Goal: Task Accomplishment & Management: Manage account settings

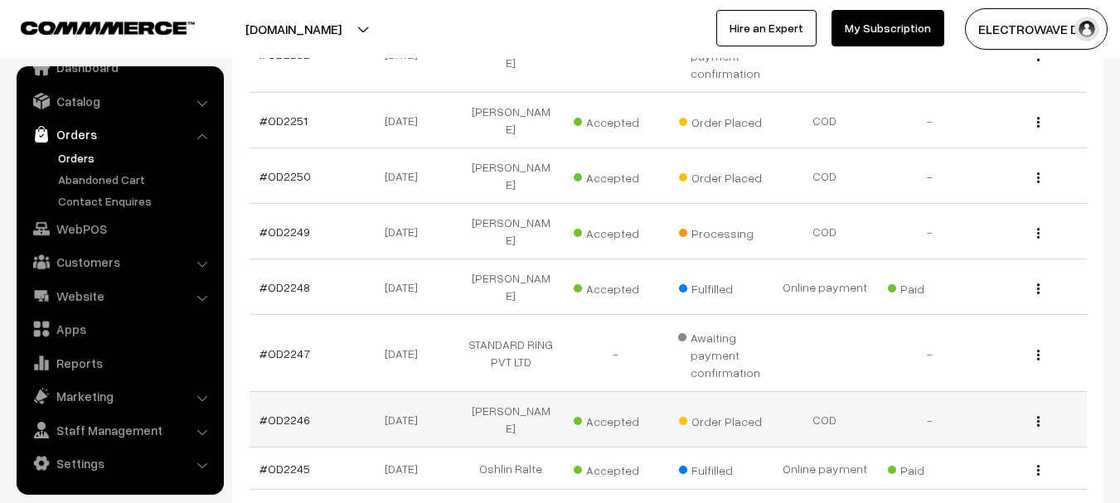
scroll to position [249, 0]
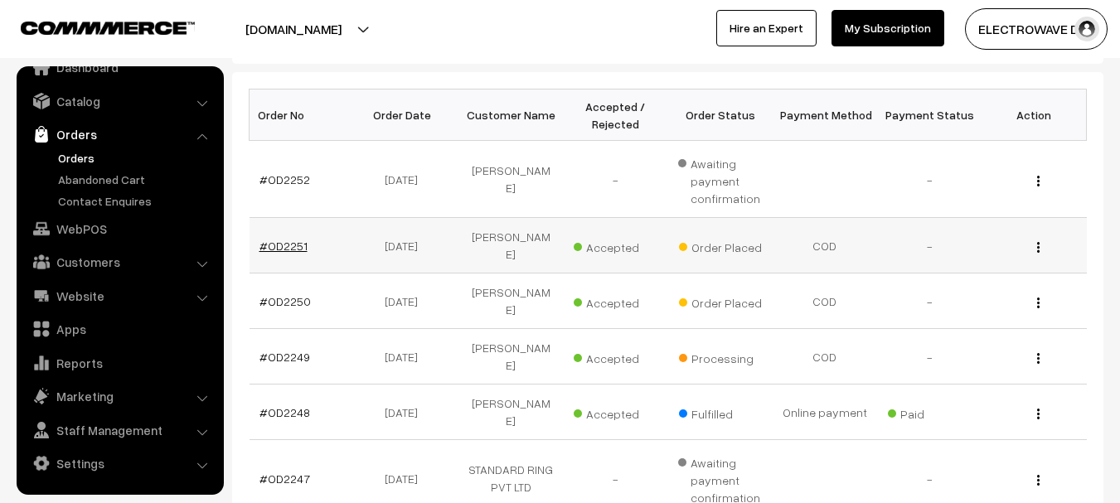
click at [289, 239] on link "#OD2251" at bounding box center [283, 246] width 48 height 14
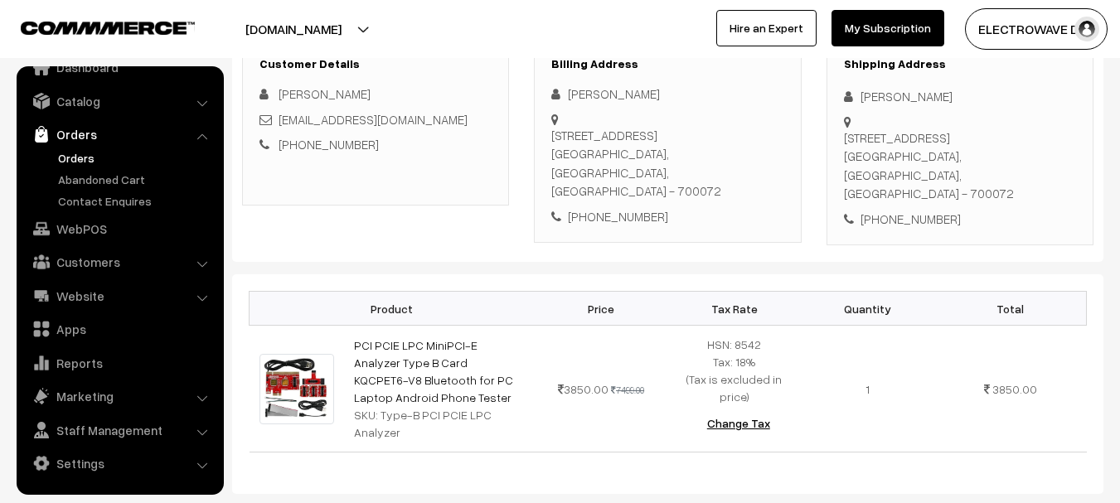
scroll to position [249, 0]
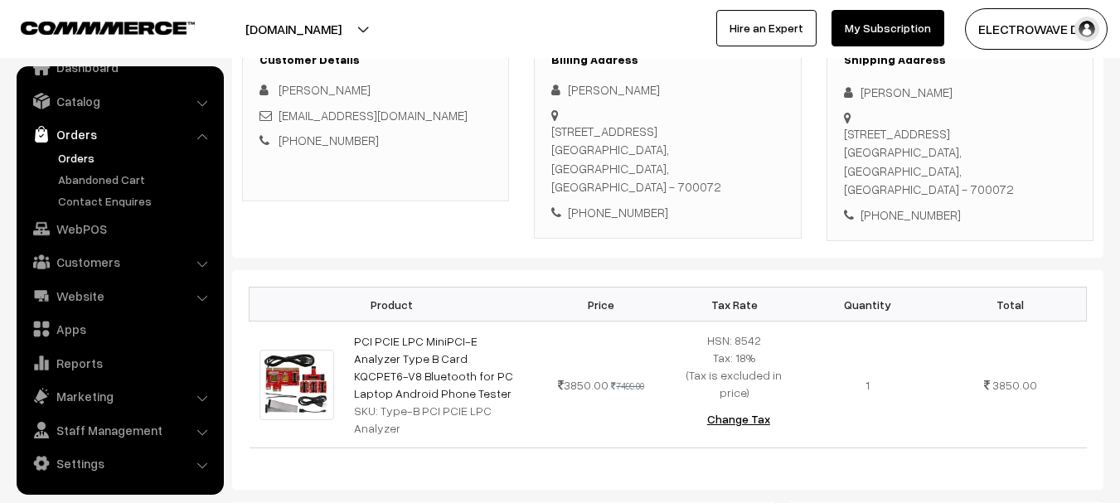
click at [922, 206] on div "+91 7779994465" at bounding box center [960, 215] width 232 height 19
copy div "7779994465"
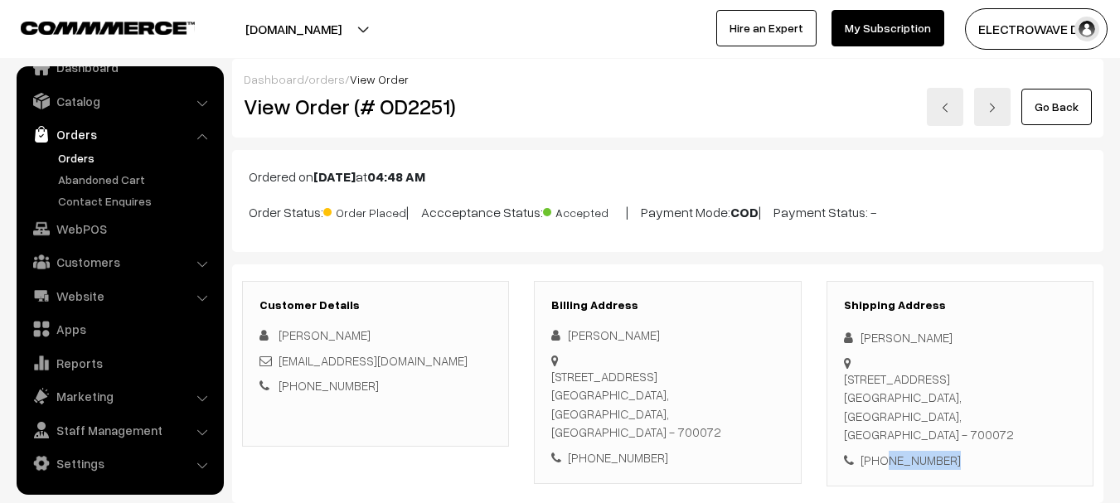
scroll to position [0, 0]
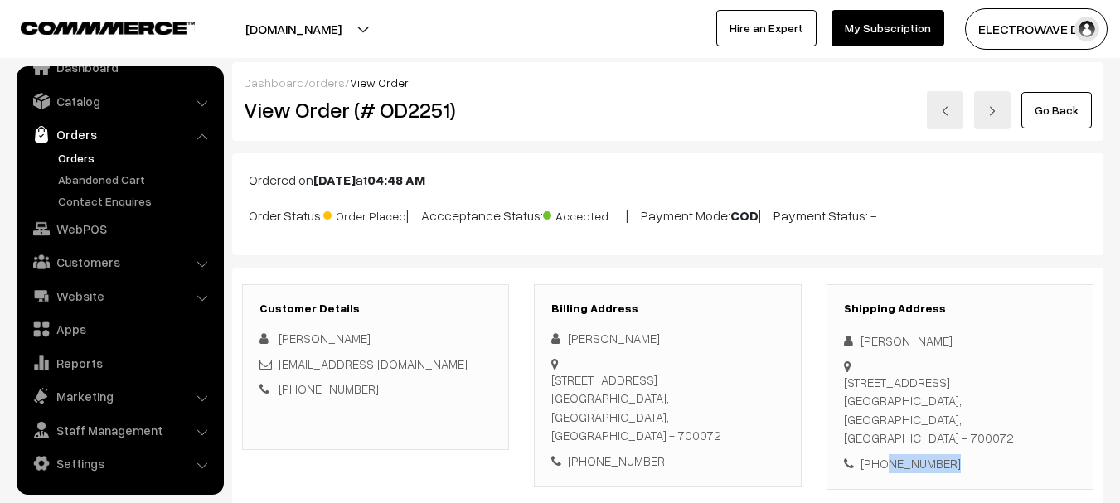
click at [1000, 95] on link at bounding box center [992, 110] width 36 height 38
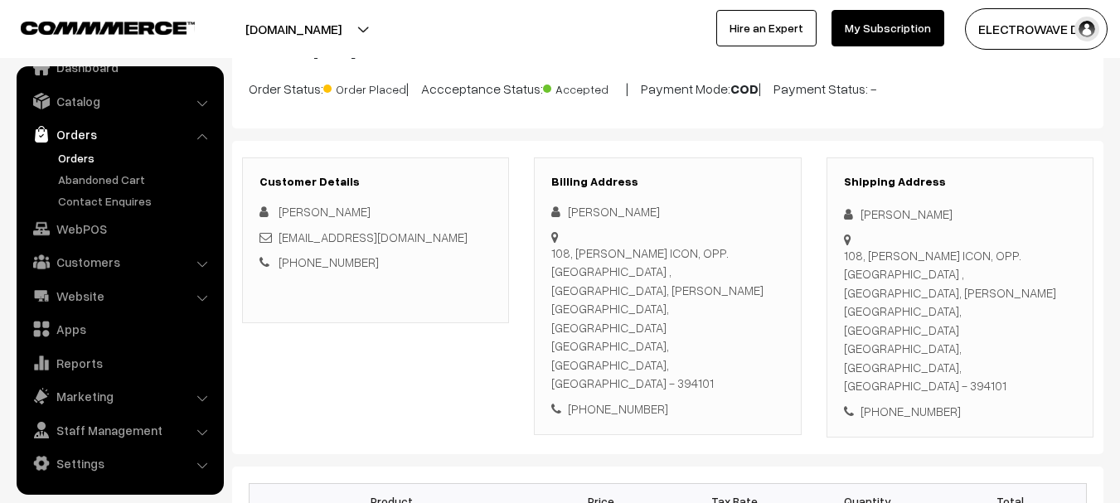
scroll to position [166, 0]
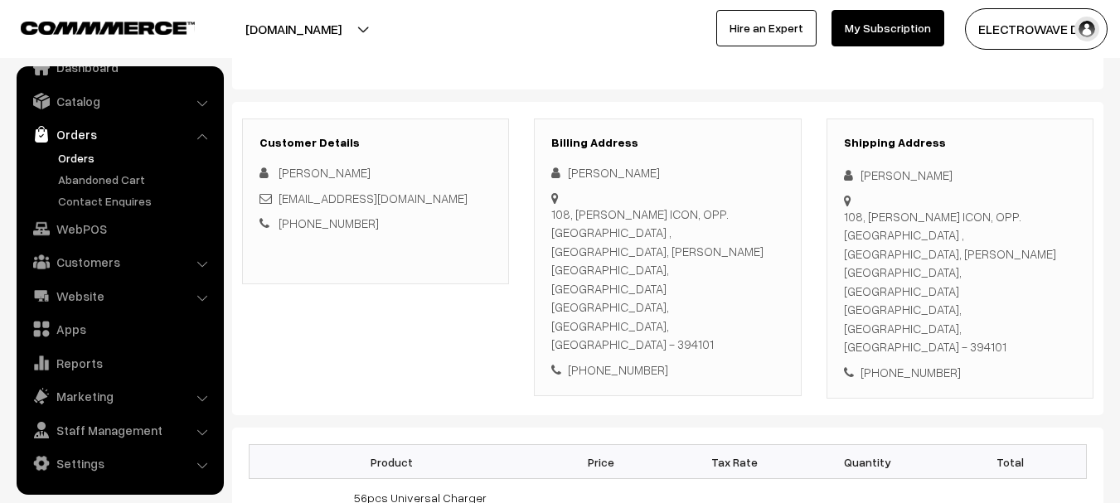
click at [967, 274] on div "108, SHREENATHJI ICON, OPP. UTRAN POWER HOUSE GATE , VIP CIRCLE, MOTA VARACHHA,…" at bounding box center [960, 281] width 232 height 149
click at [969, 274] on div "108, SHREENATHJI ICON, OPP. UTRAN POWER HOUSE GATE , VIP CIRCLE, MOTA VARACHHA,…" at bounding box center [960, 281] width 232 height 149
copy div "394101"
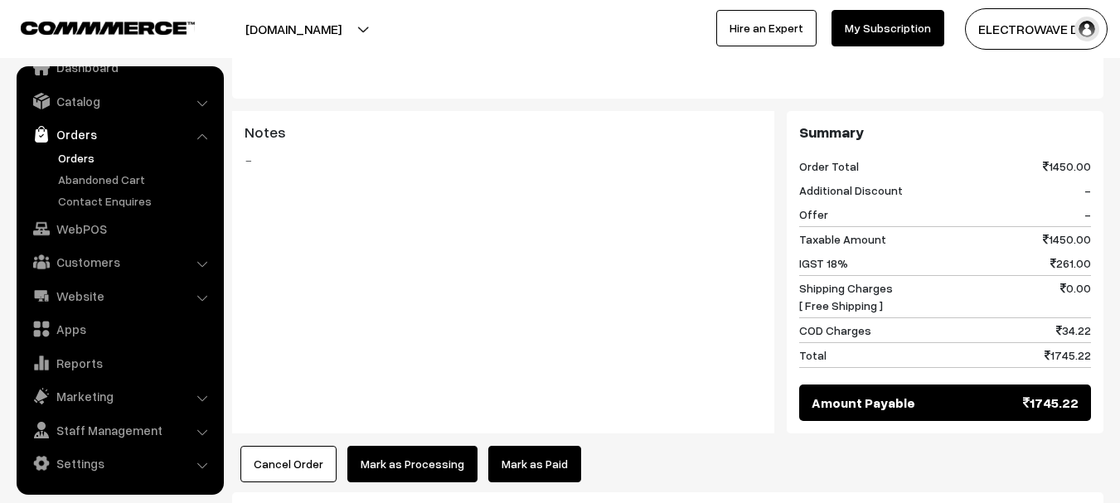
scroll to position [871, 0]
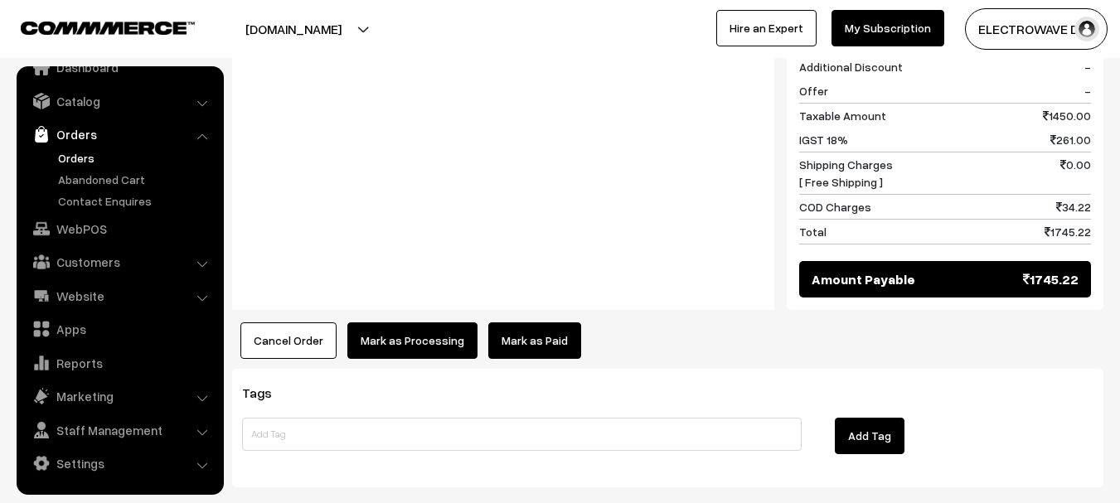
click at [279, 322] on button "Cancel Order" at bounding box center [288, 340] width 96 height 36
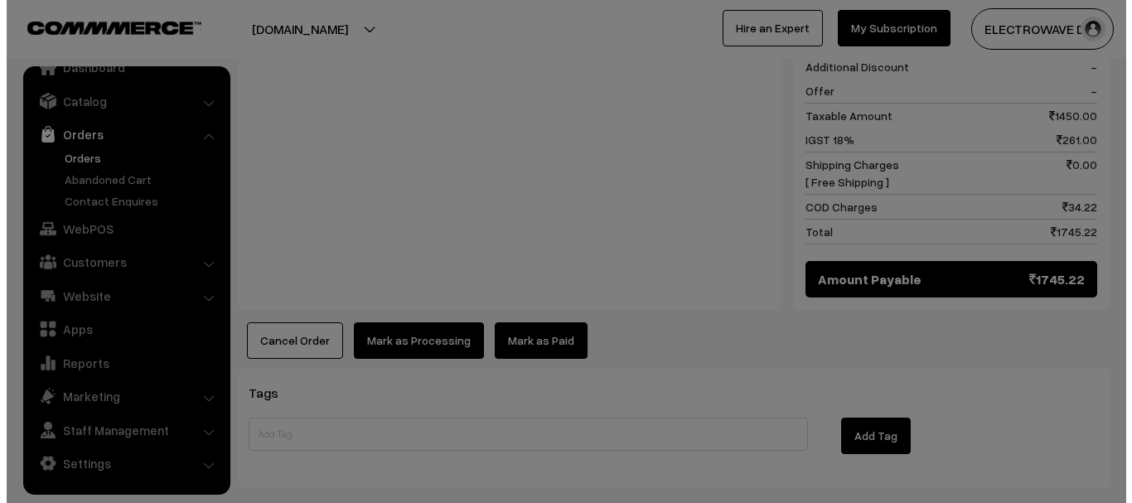
scroll to position [856, 0]
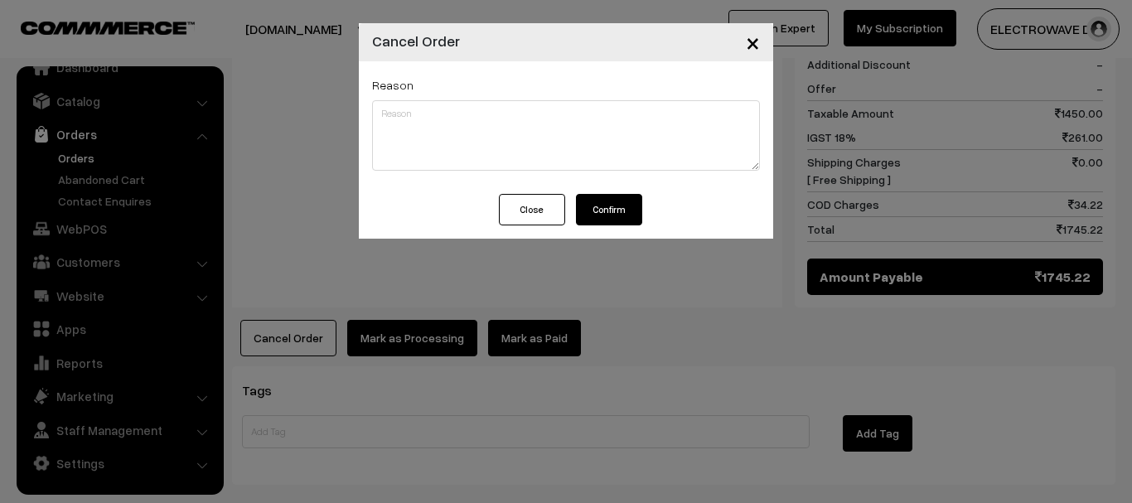
click at [523, 226] on div "Close Confirm" at bounding box center [566, 216] width 415 height 45
click at [525, 209] on button "Close" at bounding box center [532, 210] width 66 height 32
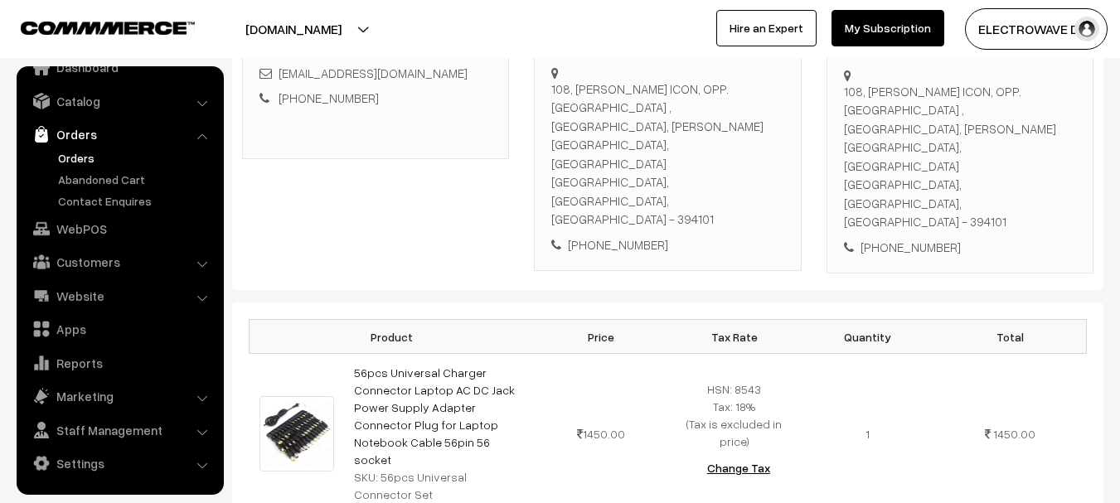
scroll to position [208, 0]
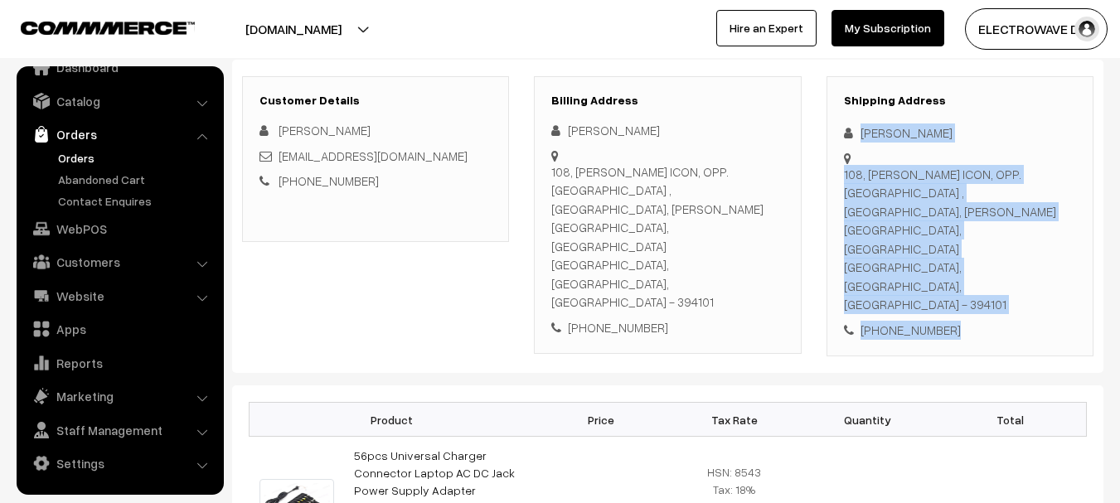
drag, startPoint x: 857, startPoint y: 119, endPoint x: 970, endPoint y: 262, distance: 182.4
click at [971, 264] on div "Shipping Address Darshan Savani 108, SHREENATHJI ICON, OPP. UTRAN POWER HOUSE G…" at bounding box center [960, 216] width 267 height 281
click at [905, 321] on div "+91 6352143914" at bounding box center [960, 330] width 232 height 19
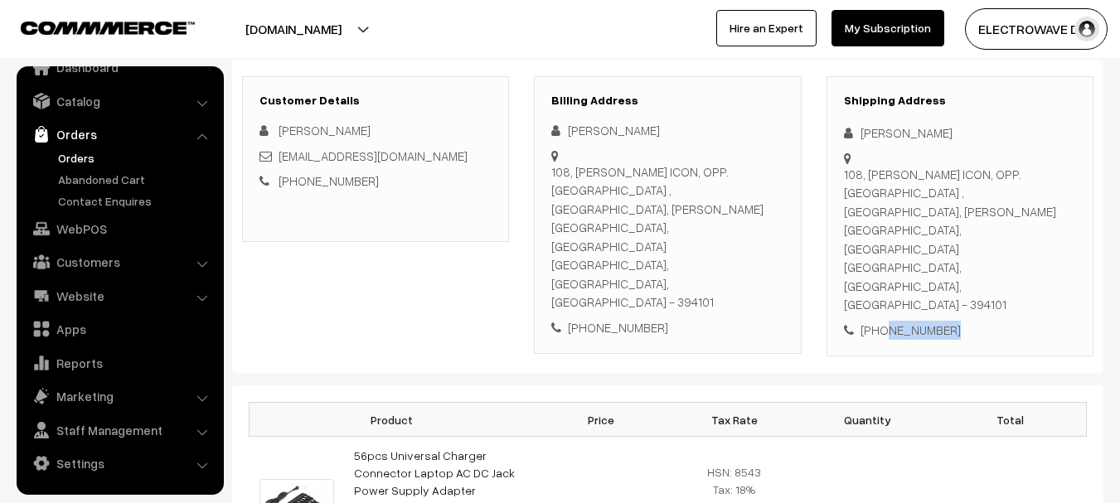
click at [906, 321] on div "+91 6352143914" at bounding box center [960, 330] width 232 height 19
click at [909, 321] on div "+91 6352143914" at bounding box center [960, 330] width 232 height 19
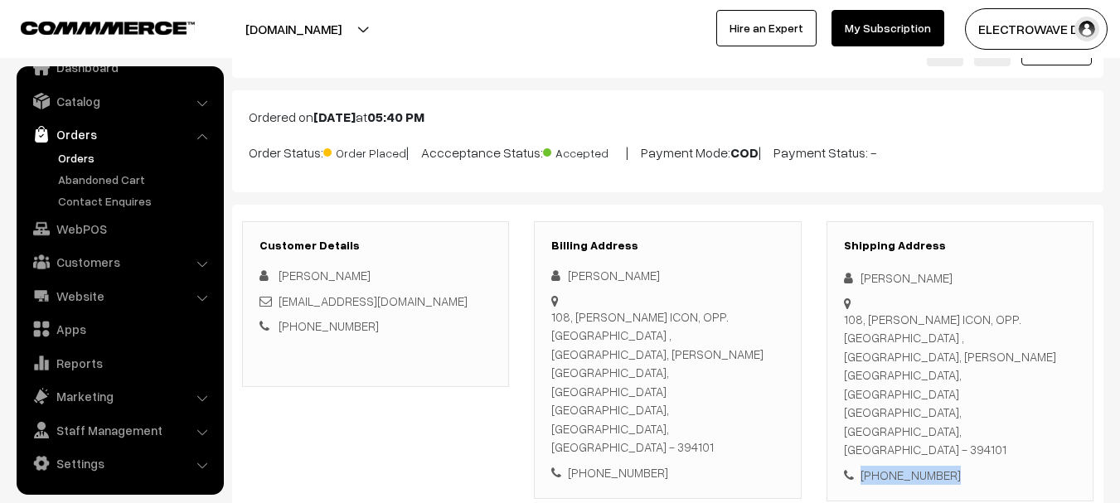
scroll to position [0, 0]
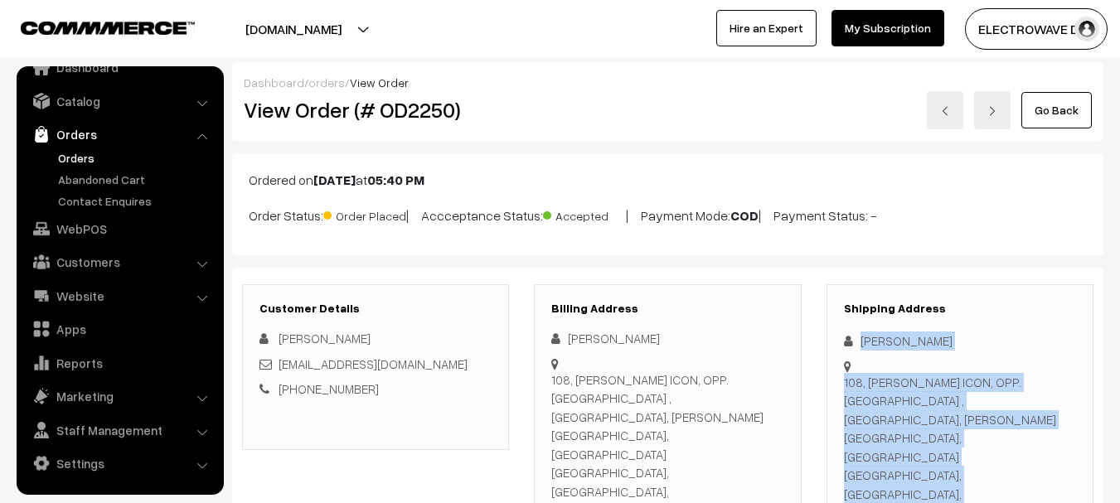
drag, startPoint x: 858, startPoint y: 332, endPoint x: 974, endPoint y: 448, distance: 163.6
click at [974, 448] on div "Shipping Address Darshan Savani 108, SHREENATHJI ICON, OPP. UTRAN POWER HOUSE G…" at bounding box center [960, 424] width 267 height 281
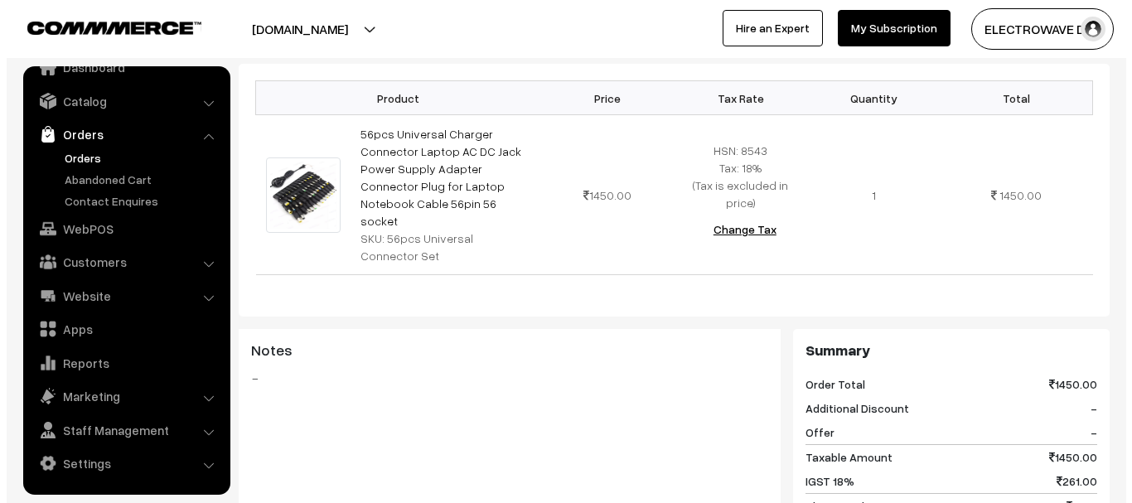
scroll to position [746, 0]
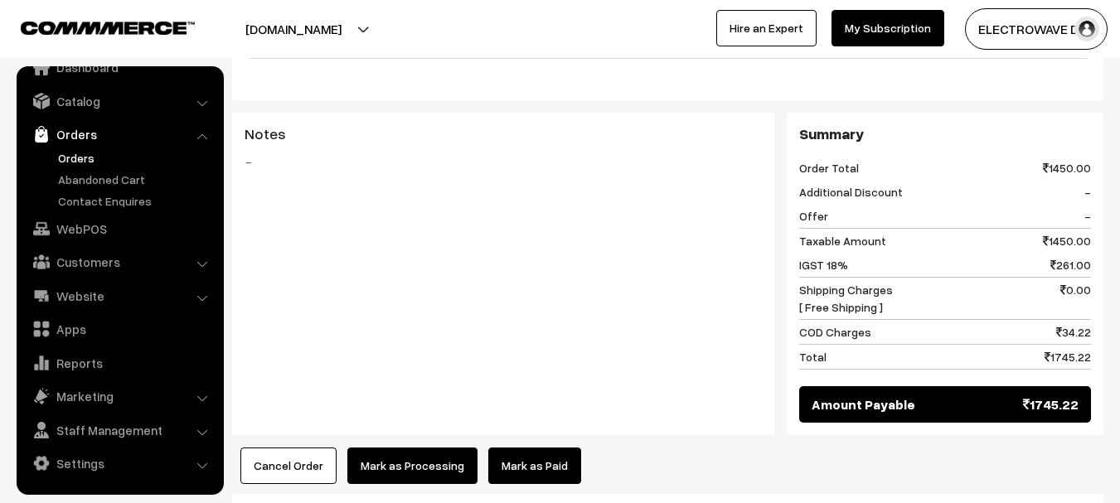
click at [296, 448] on button "Cancel Order" at bounding box center [288, 466] width 96 height 36
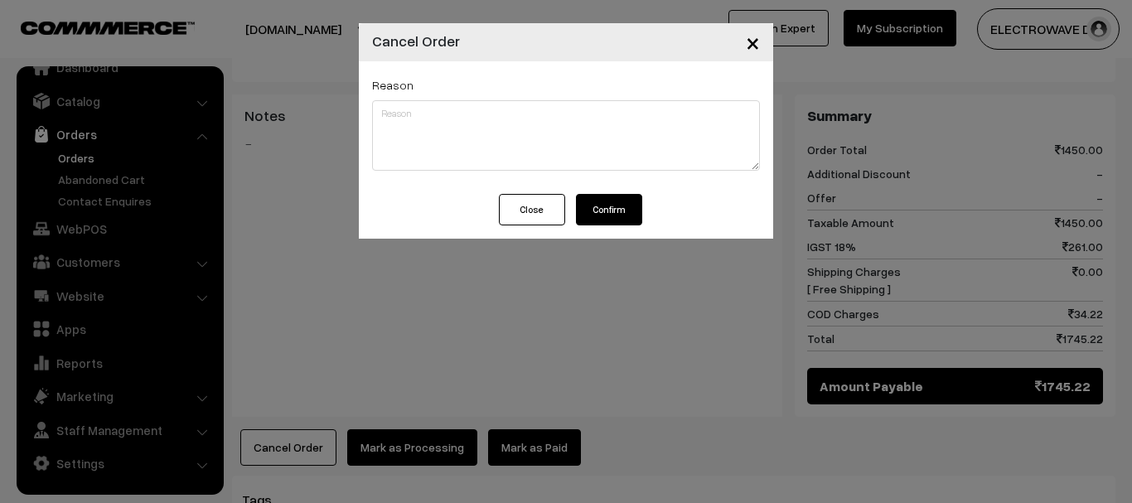
click at [613, 205] on button "Confirm" at bounding box center [609, 210] width 66 height 32
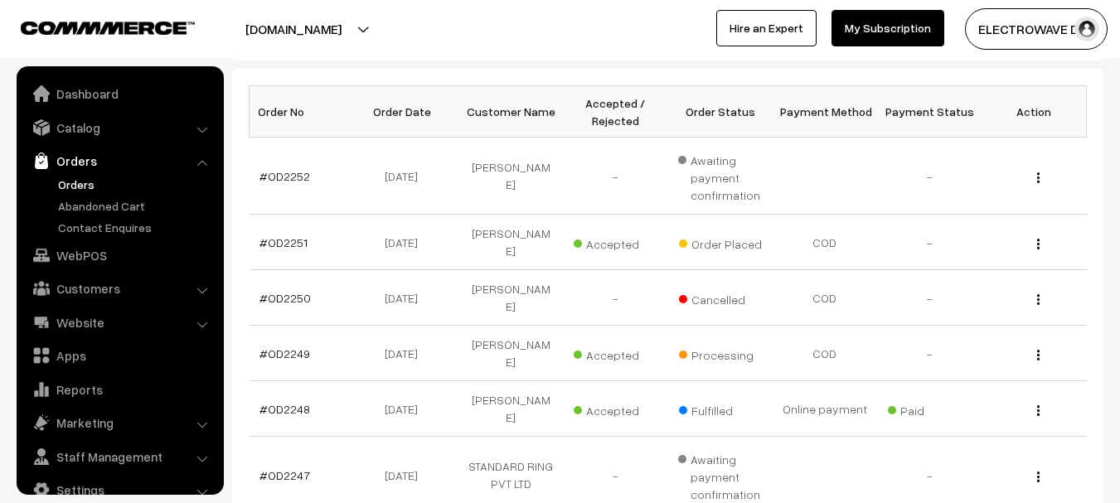
scroll to position [332, 0]
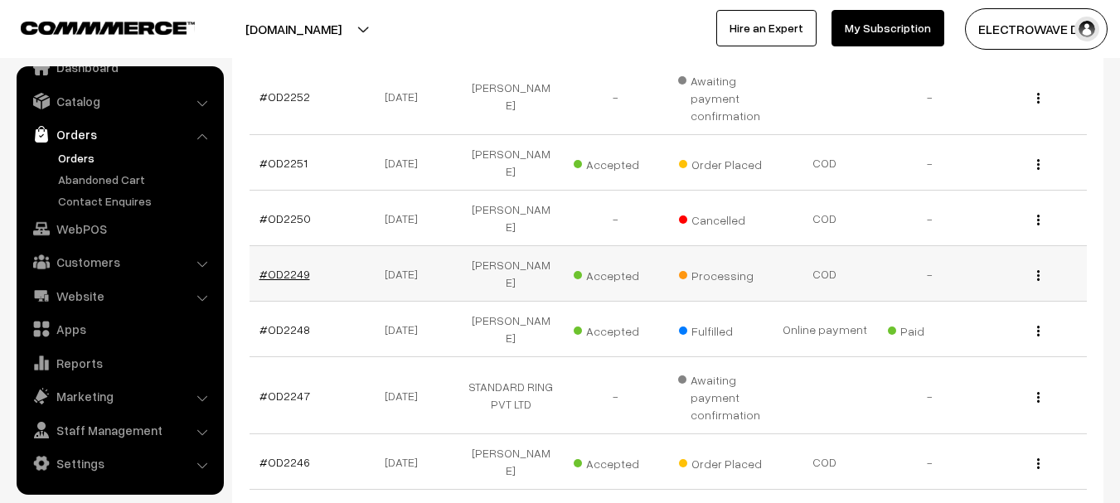
click at [288, 267] on link "#OD2249" at bounding box center [284, 274] width 51 height 14
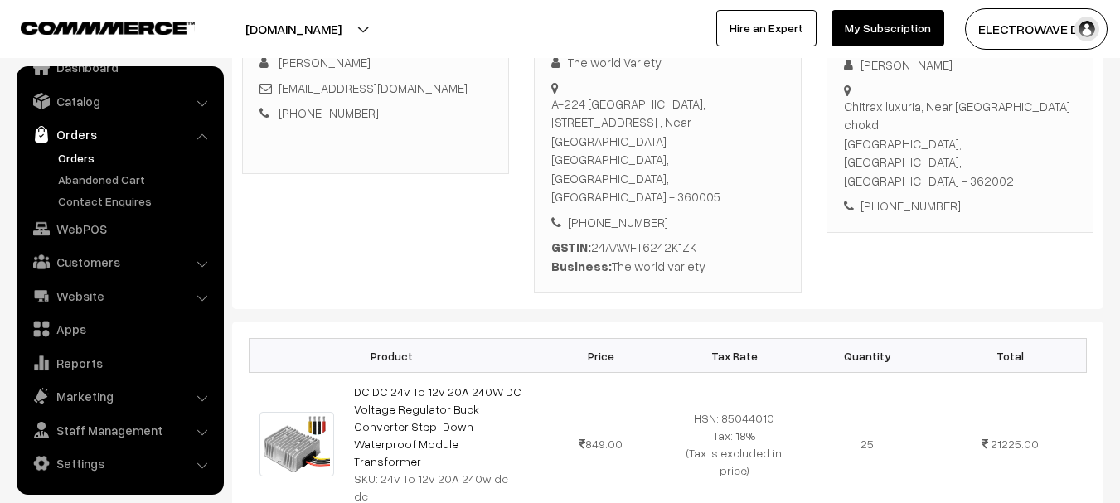
scroll to position [83, 0]
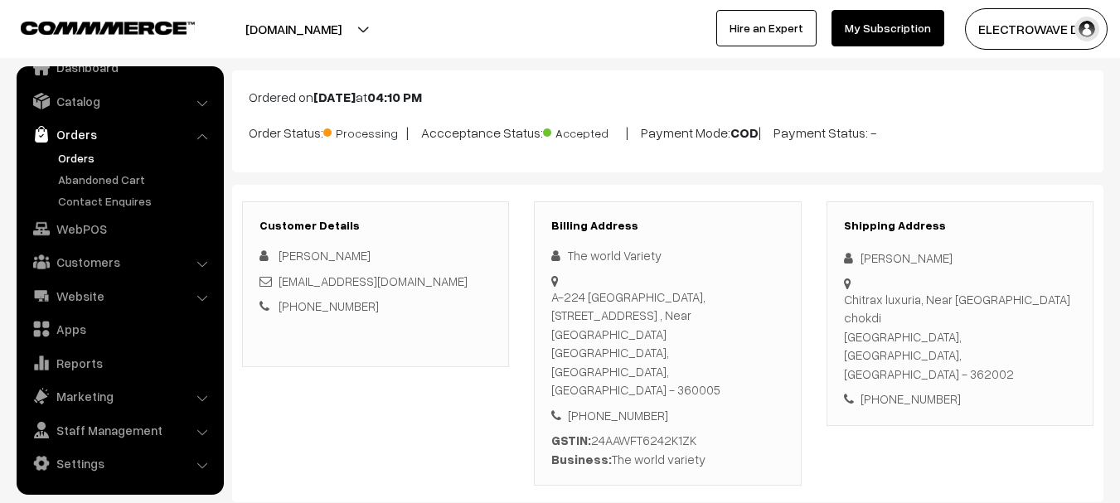
click at [901, 390] on div "+91 9426666631" at bounding box center [960, 399] width 232 height 19
copy div "9426666631"
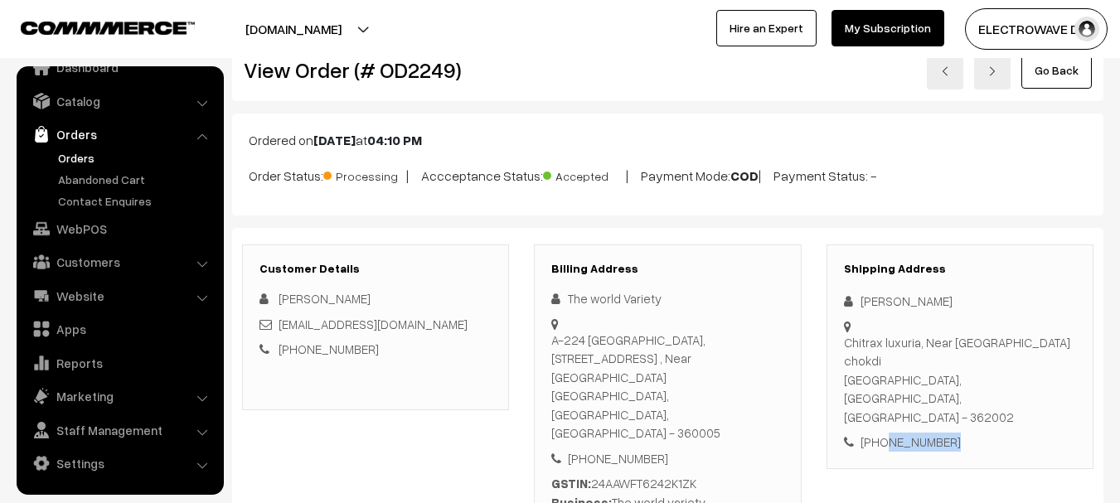
scroll to position [0, 0]
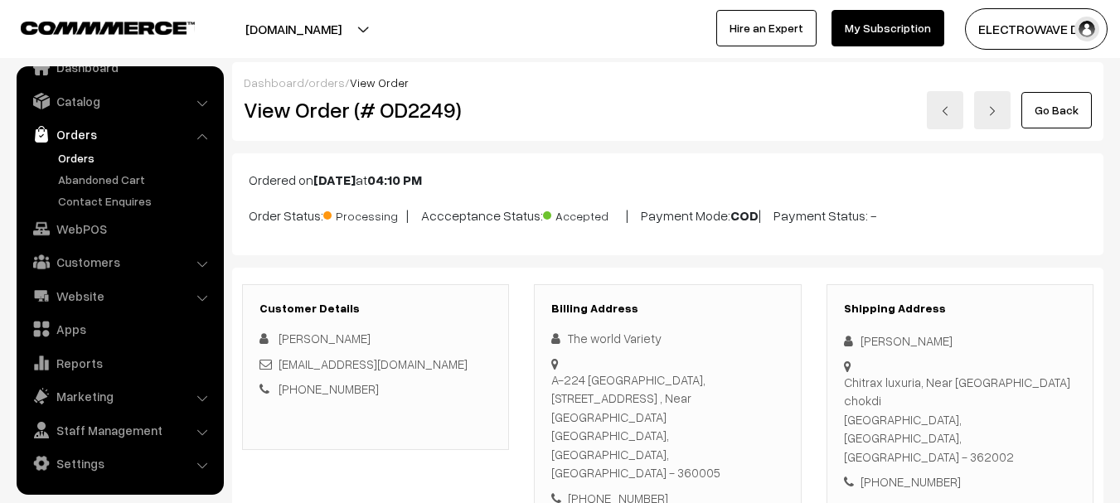
click at [410, 116] on h2 "View Order (# OD2249)" at bounding box center [377, 110] width 266 height 26
copy h2 "OD2249"
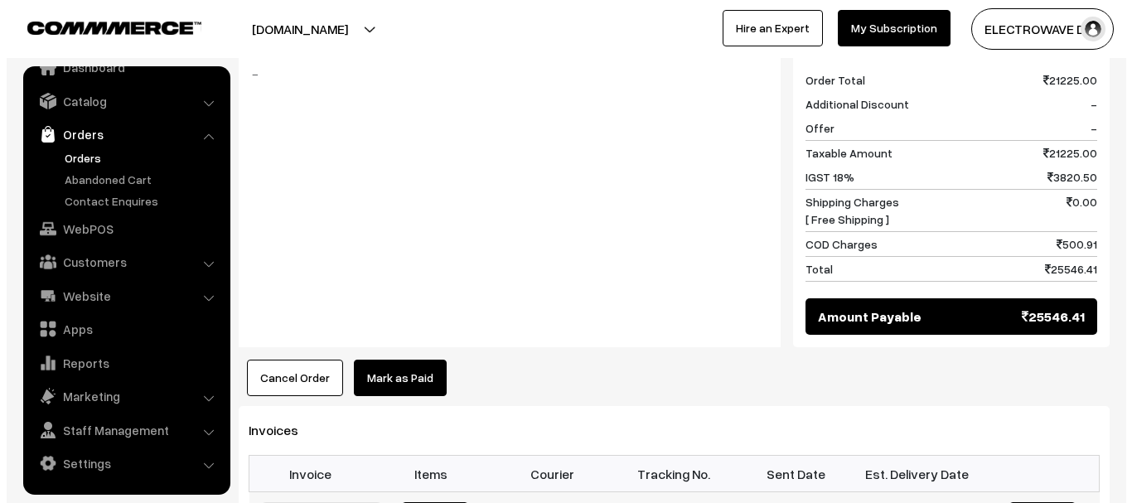
scroll to position [912, 0]
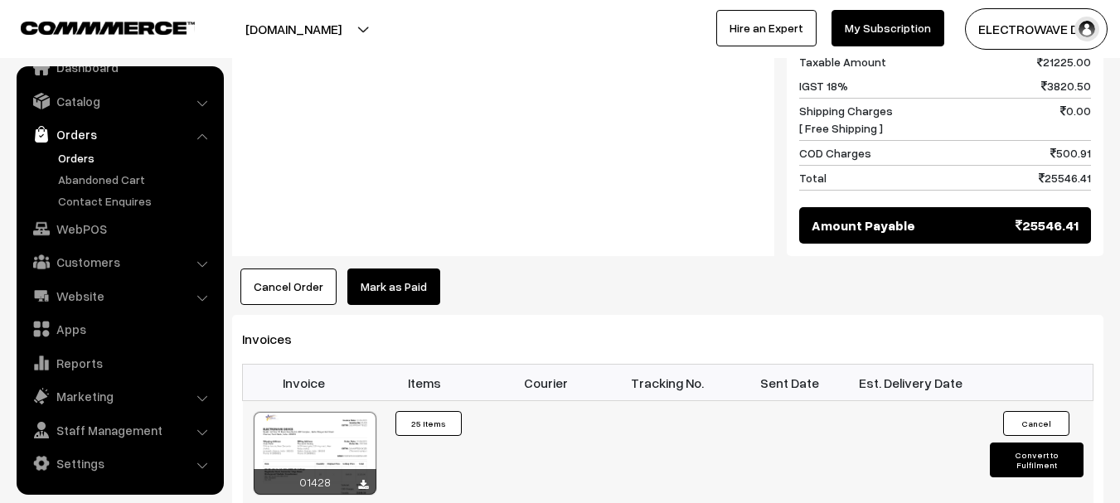
click at [1004, 443] on button "Convert to Fulfilment" at bounding box center [1037, 460] width 94 height 35
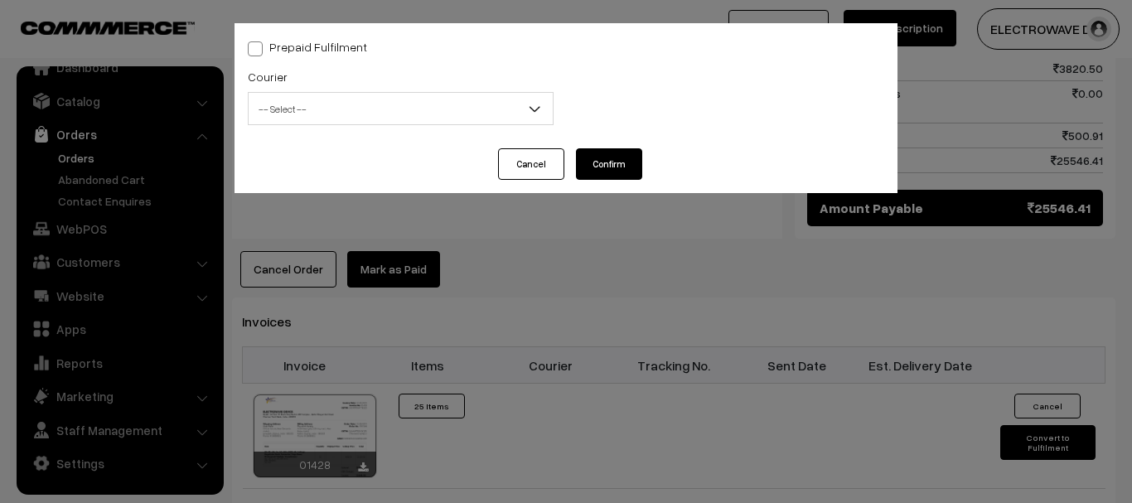
click at [301, 104] on span "-- Select --" at bounding box center [401, 109] width 304 height 29
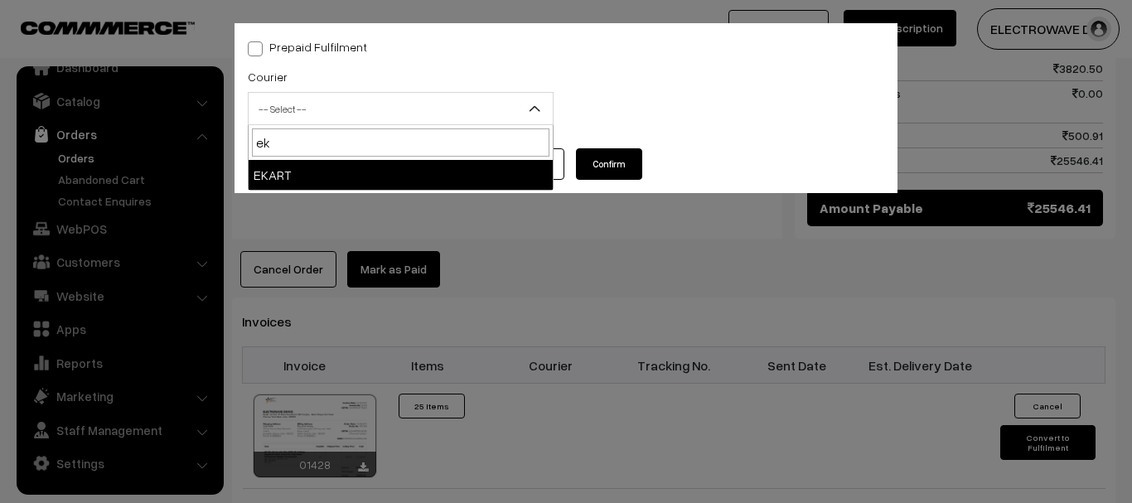
type input "ek"
select select "9"
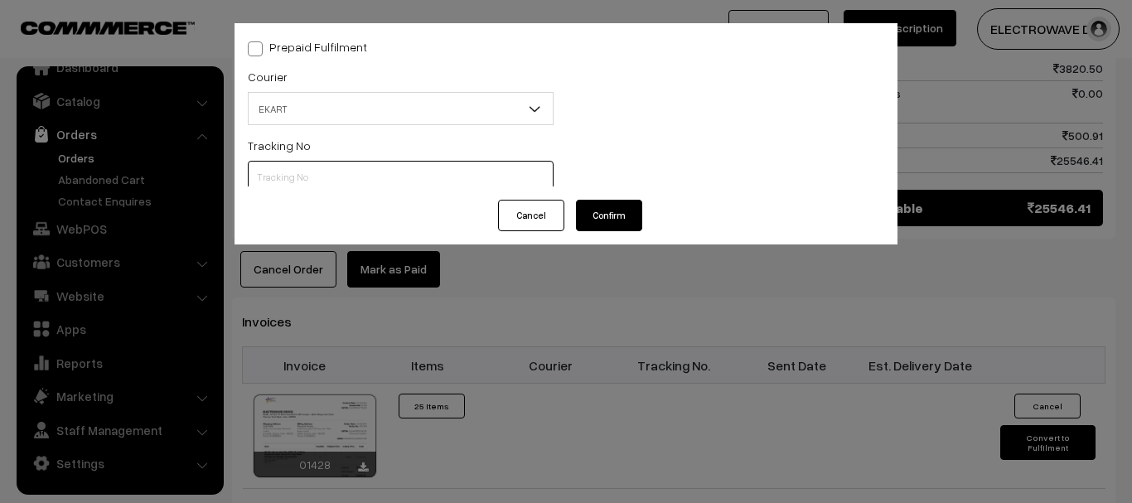
click at [322, 171] on input "text" at bounding box center [401, 177] width 306 height 33
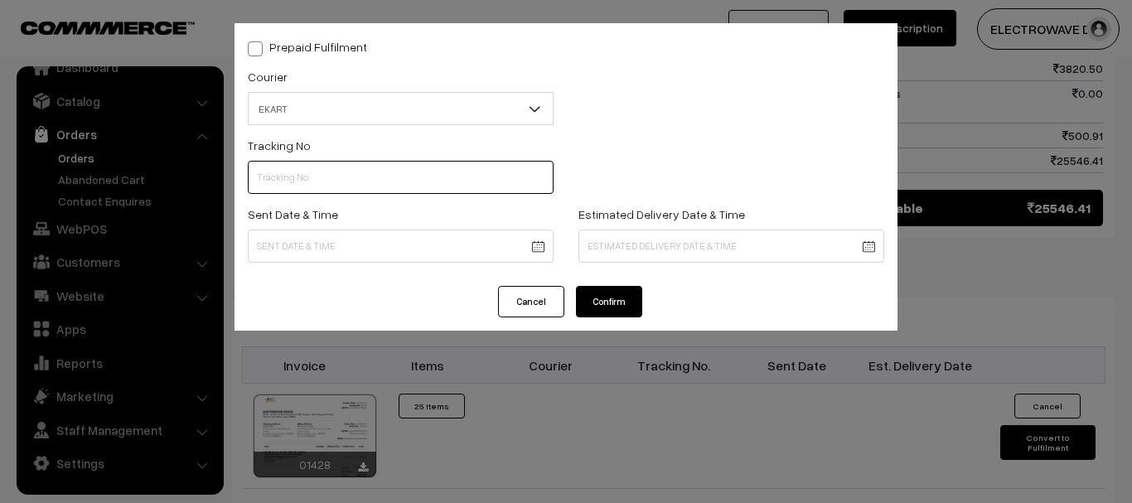
paste input "SBBC1002134509"
type input "SBBC1002134509"
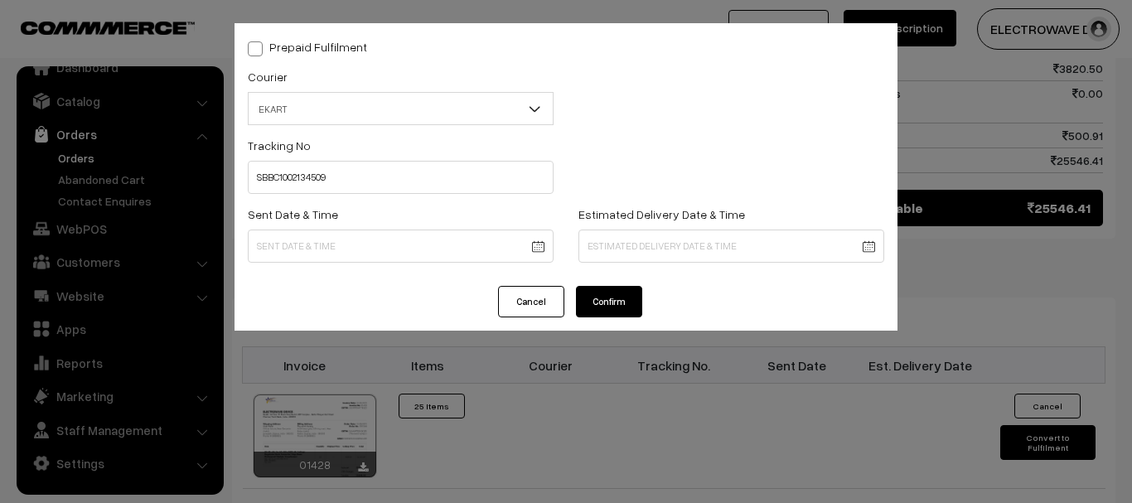
click at [520, 244] on body "Thank you for showing interest. Our team will call you shortly. Close dhruvpro.…" at bounding box center [566, 14] width 1132 height 1852
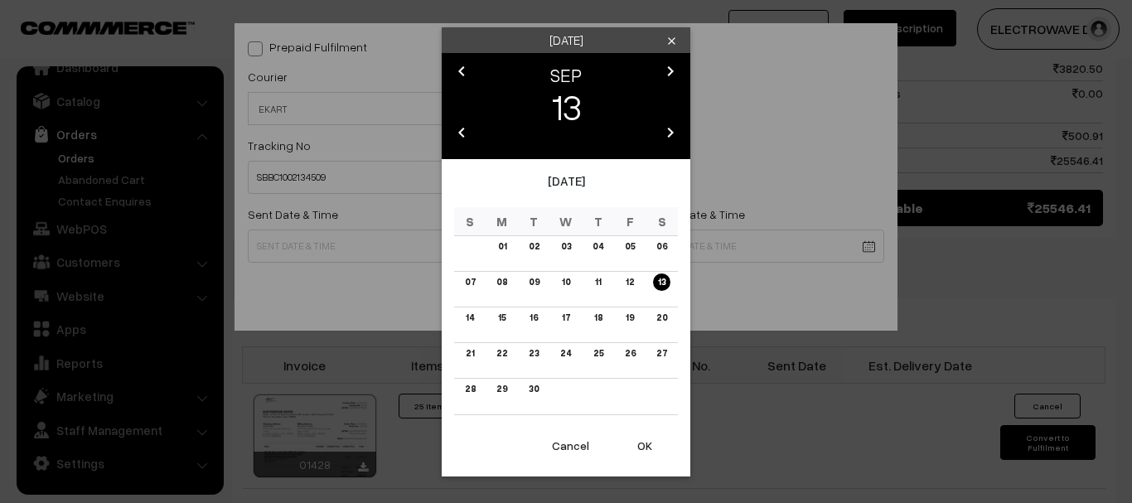
click at [638, 444] on button "OK" at bounding box center [645, 446] width 66 height 36
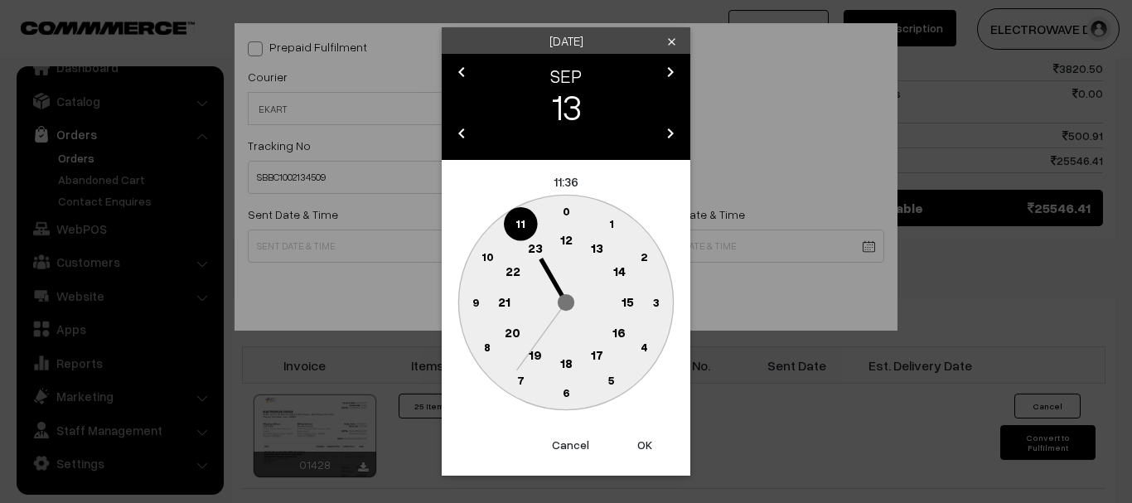
click at [638, 444] on button "OK" at bounding box center [645, 445] width 66 height 36
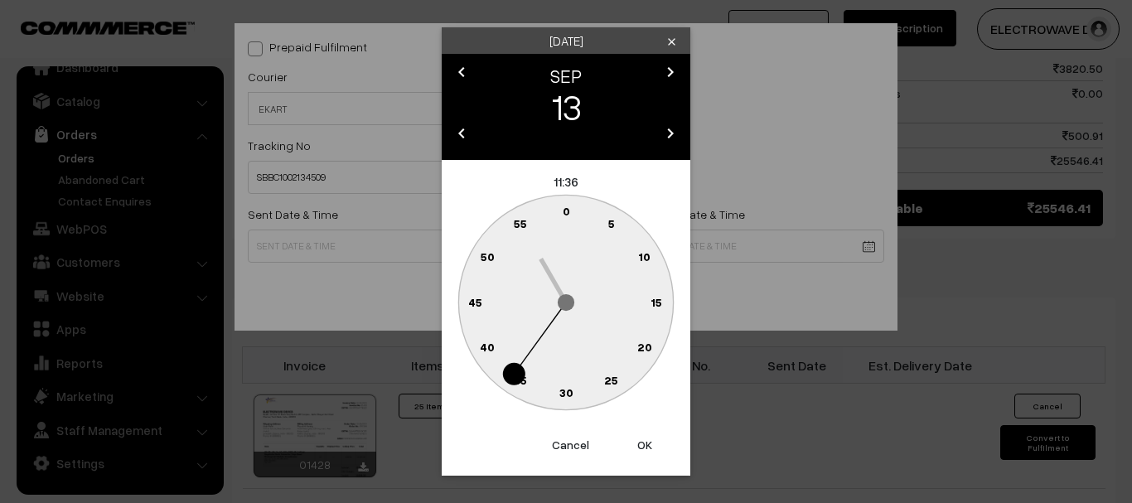
click at [638, 444] on button "OK" at bounding box center [645, 445] width 66 height 36
type input "13-09-2025 11:36"
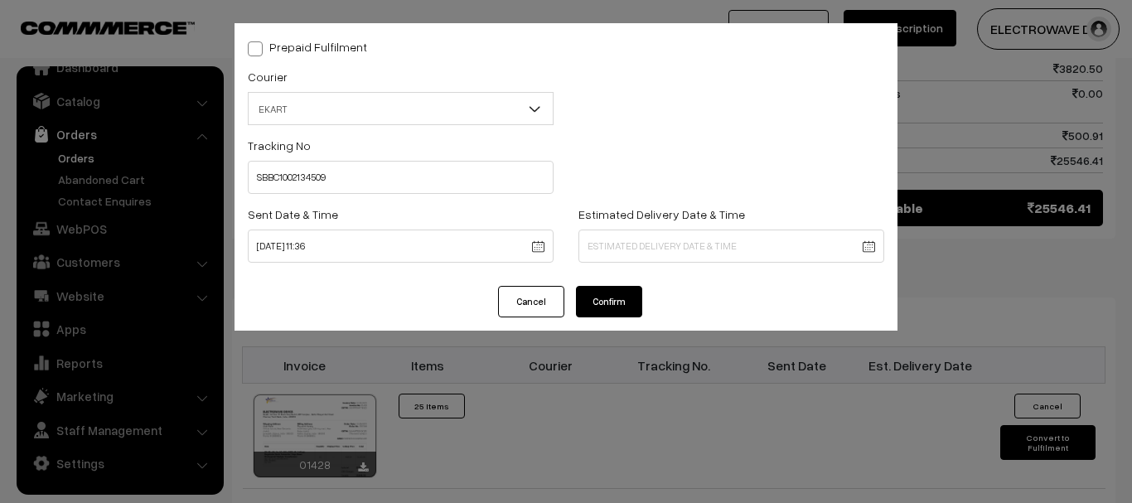
click at [642, 250] on body "Thank you for showing interest. Our team will call you shortly. Close dhruvpro.…" at bounding box center [566, 14] width 1132 height 1852
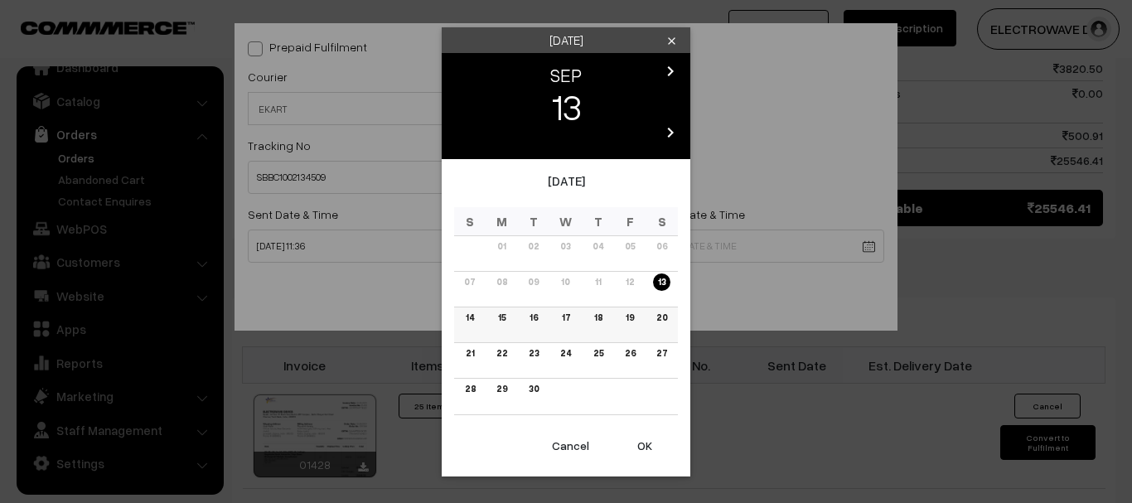
click at [595, 318] on link "18" at bounding box center [598, 317] width 18 height 17
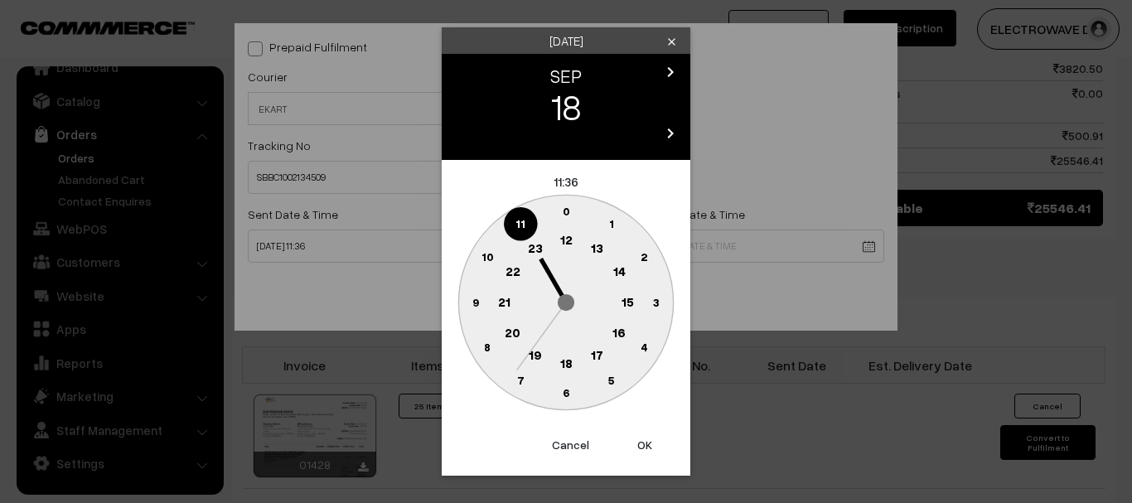
click at [632, 430] on button "OK" at bounding box center [645, 445] width 66 height 36
type input "18-09-2025 11:36"
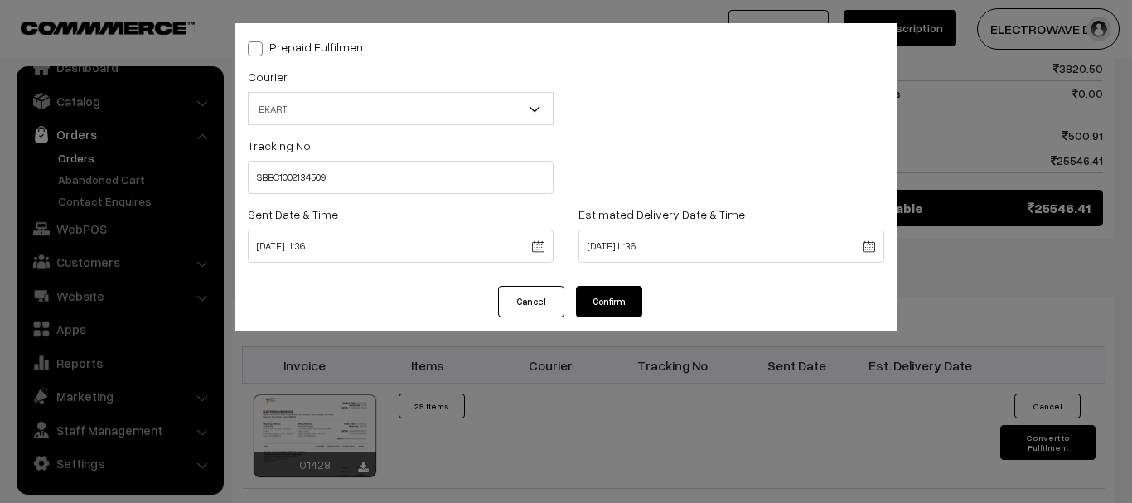
click at [604, 308] on button "Confirm" at bounding box center [609, 302] width 66 height 32
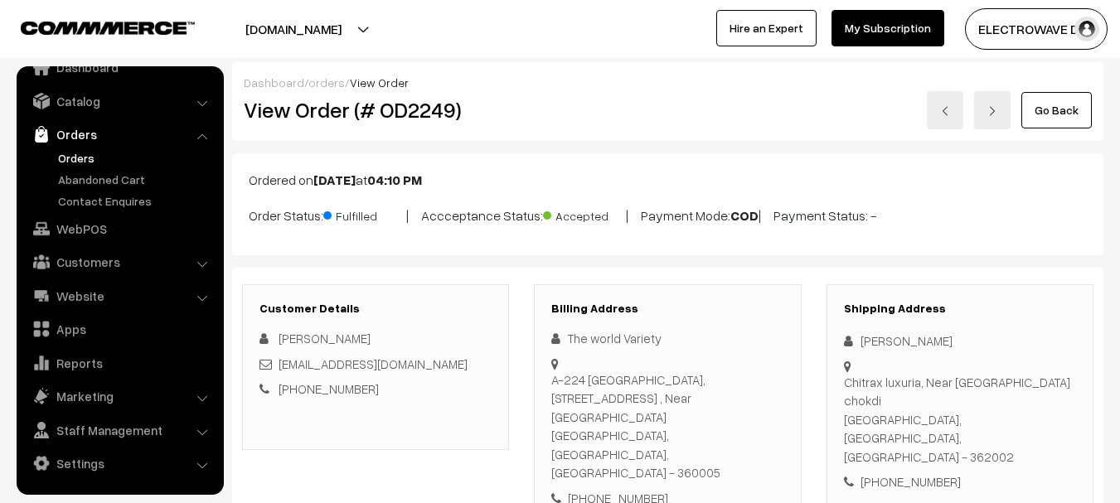
click at [95, 161] on link "Orders" at bounding box center [136, 157] width 164 height 17
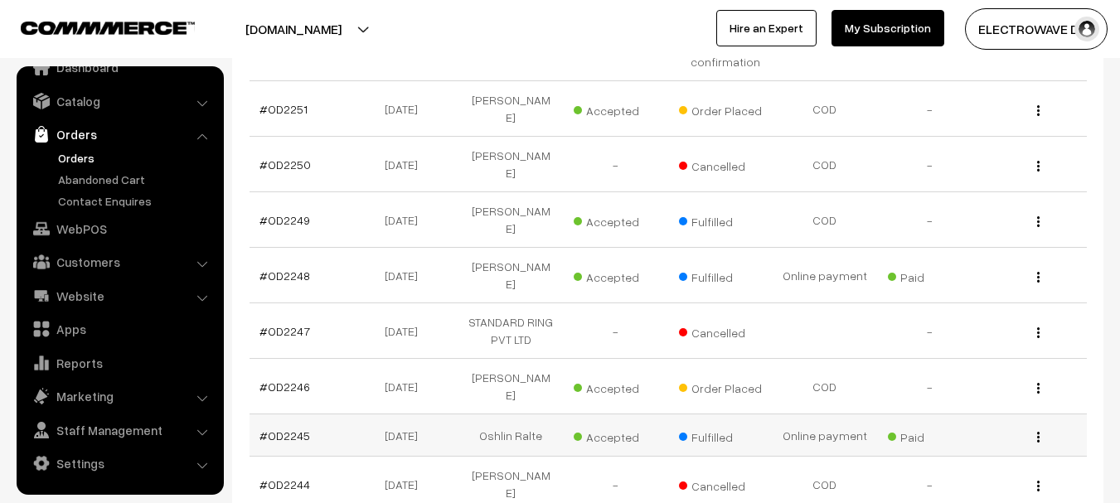
scroll to position [415, 0]
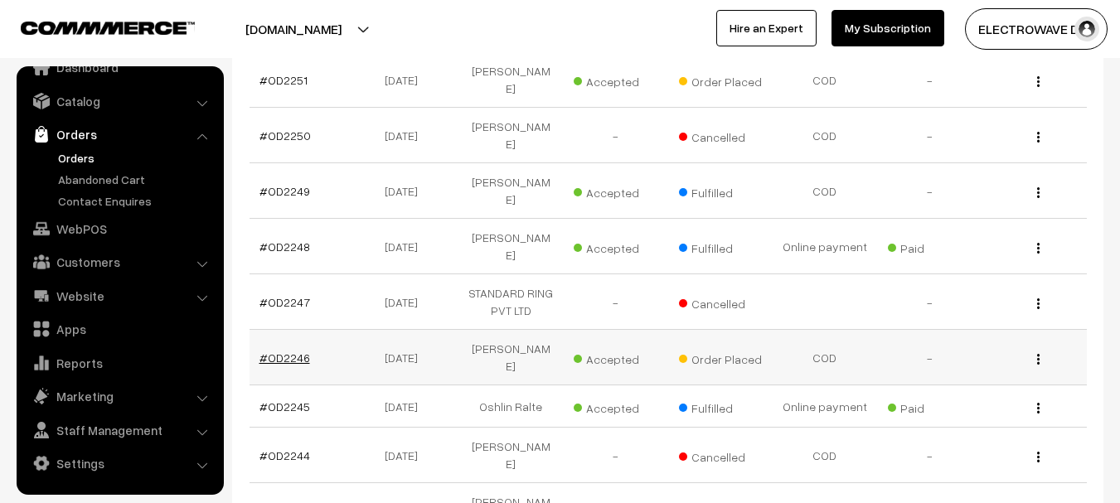
click at [291, 351] on link "#OD2246" at bounding box center [284, 358] width 51 height 14
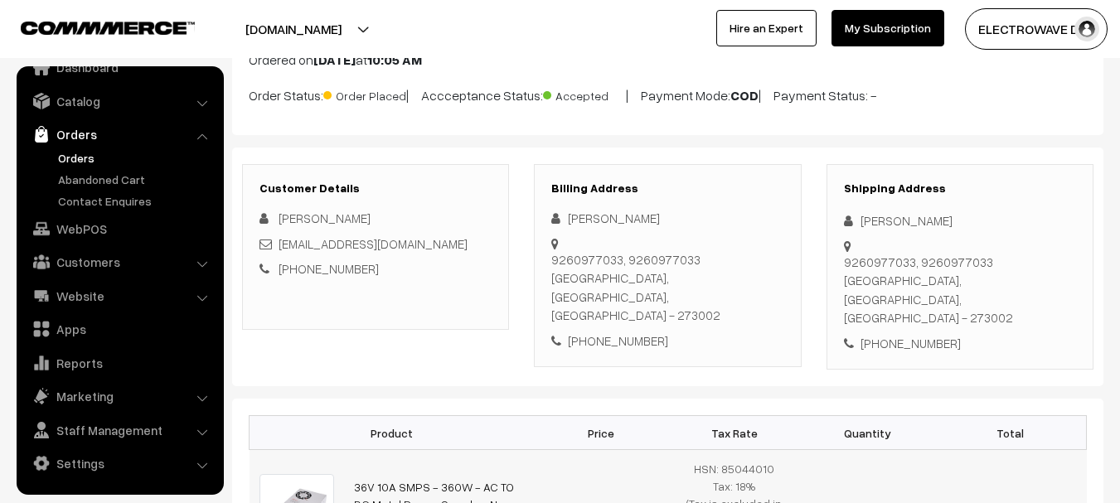
scroll to position [249, 0]
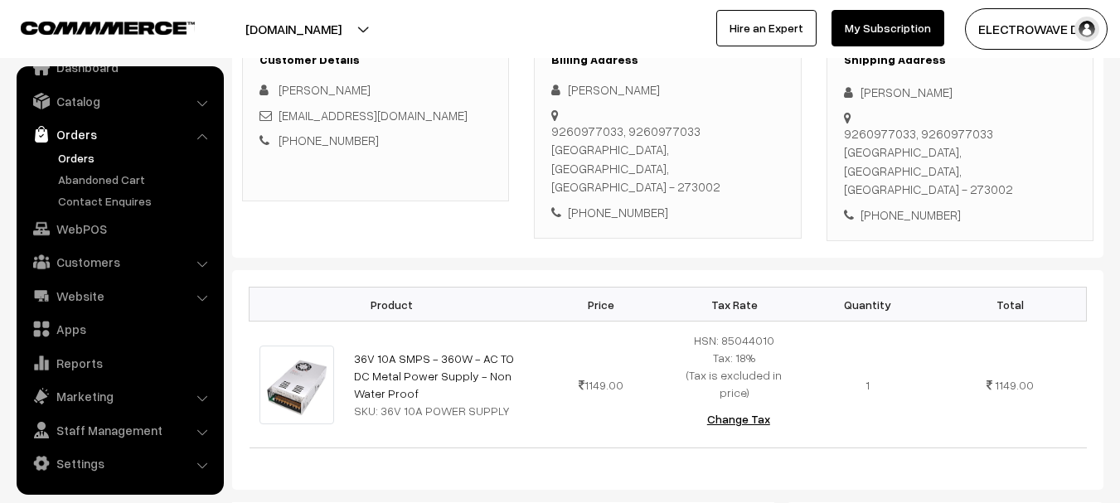
click at [904, 206] on div "[PHONE_NUMBER]" at bounding box center [960, 215] width 232 height 19
click at [913, 206] on div "[PHONE_NUMBER]" at bounding box center [960, 215] width 232 height 19
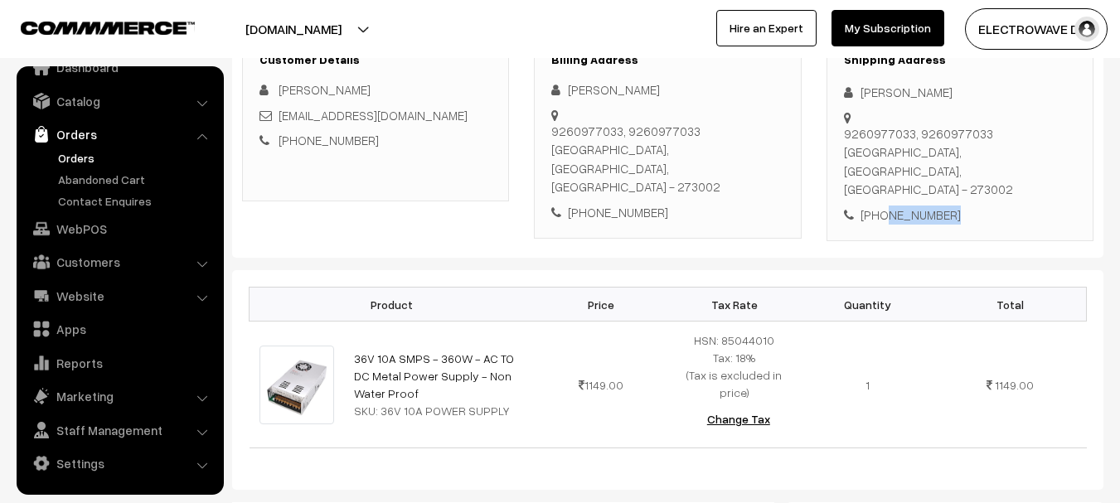
copy div "9260977033"
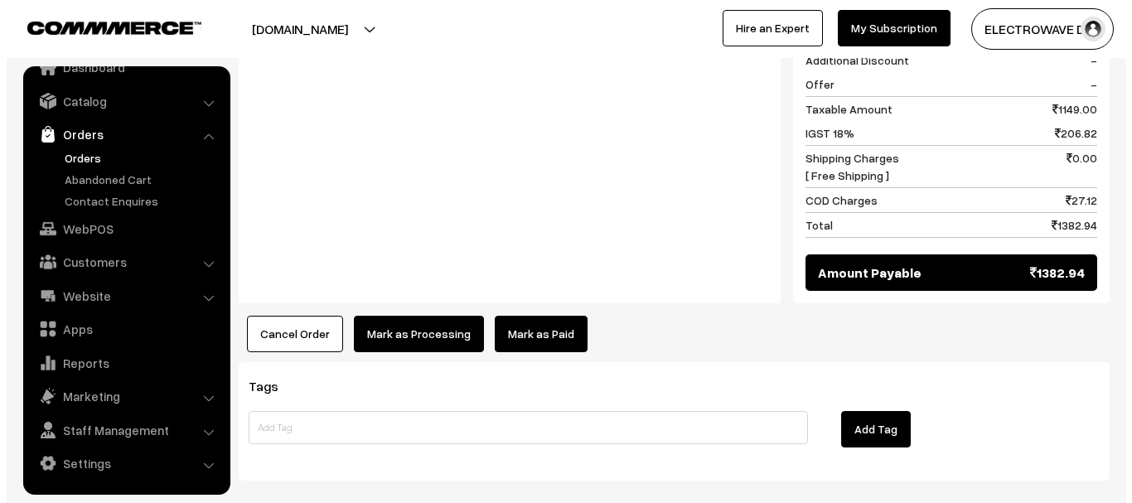
scroll to position [818, 0]
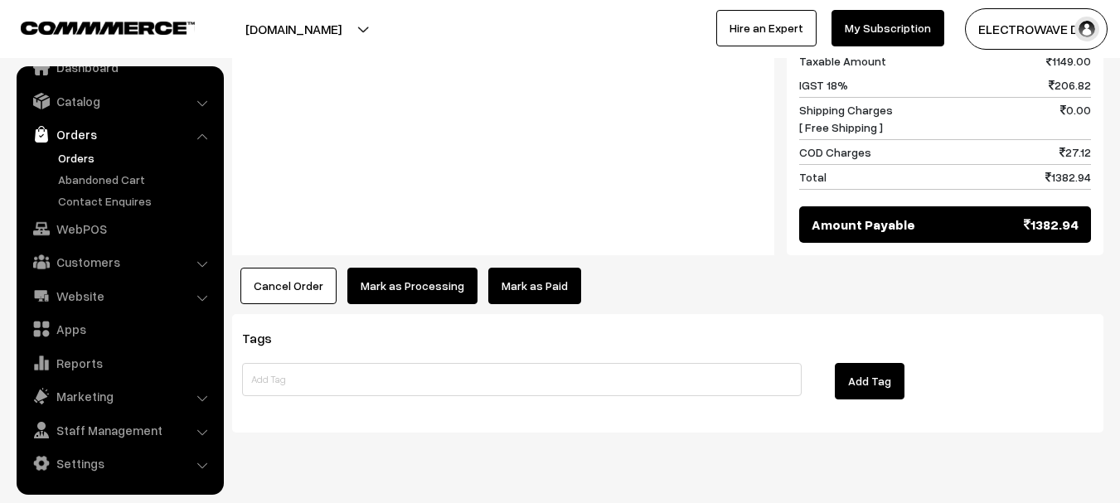
click at [275, 268] on button "Cancel Order" at bounding box center [288, 286] width 96 height 36
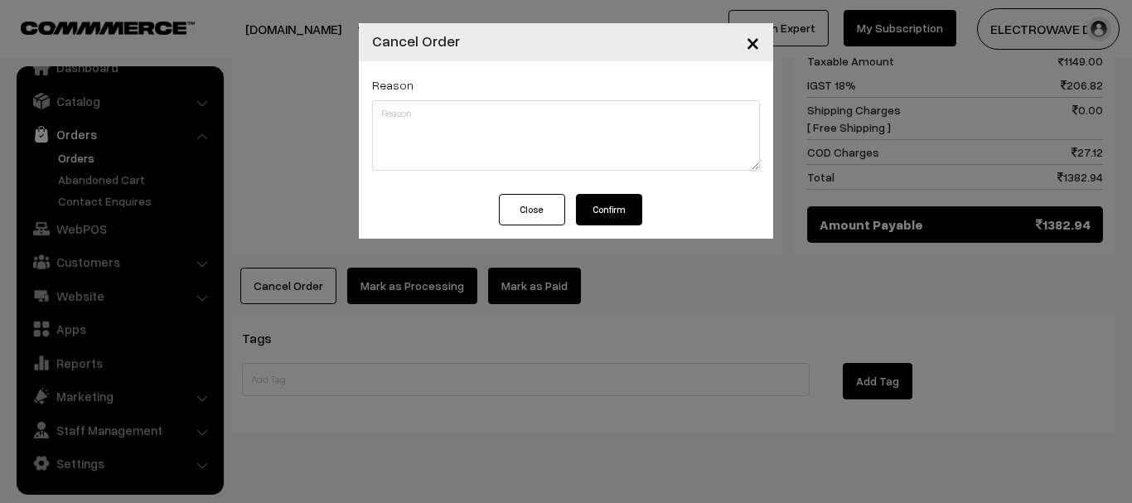
click at [602, 201] on button "Confirm" at bounding box center [609, 210] width 66 height 32
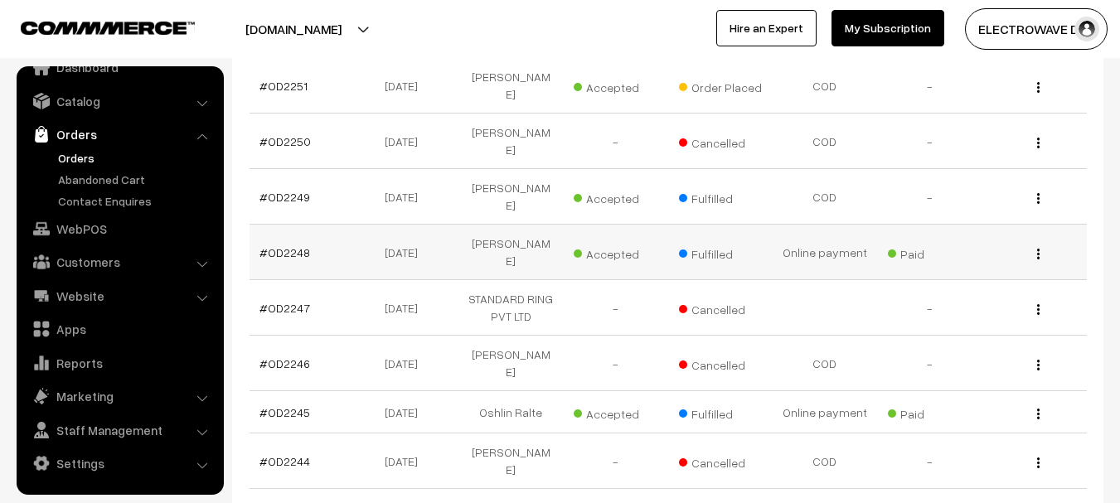
scroll to position [497, 0]
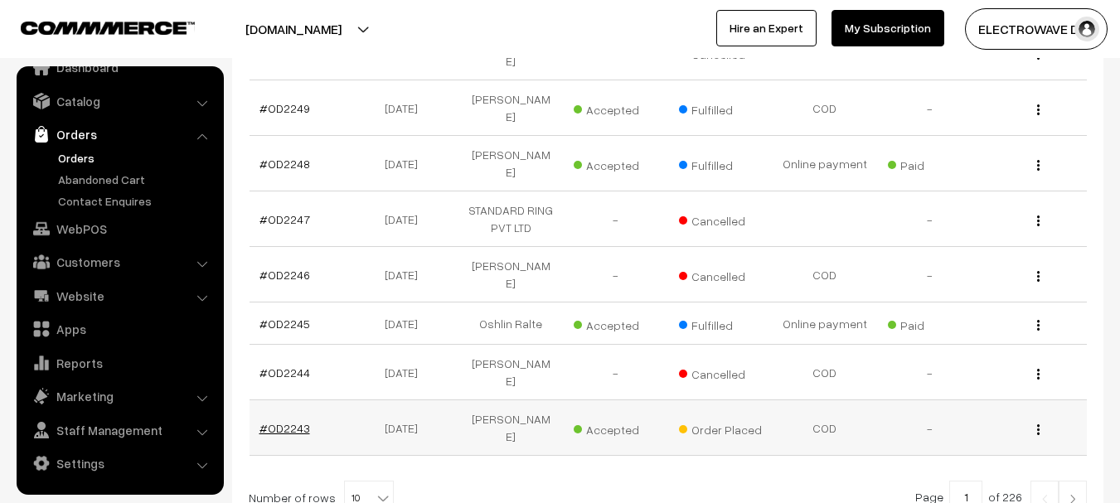
click at [303, 421] on link "#OD2243" at bounding box center [284, 428] width 51 height 14
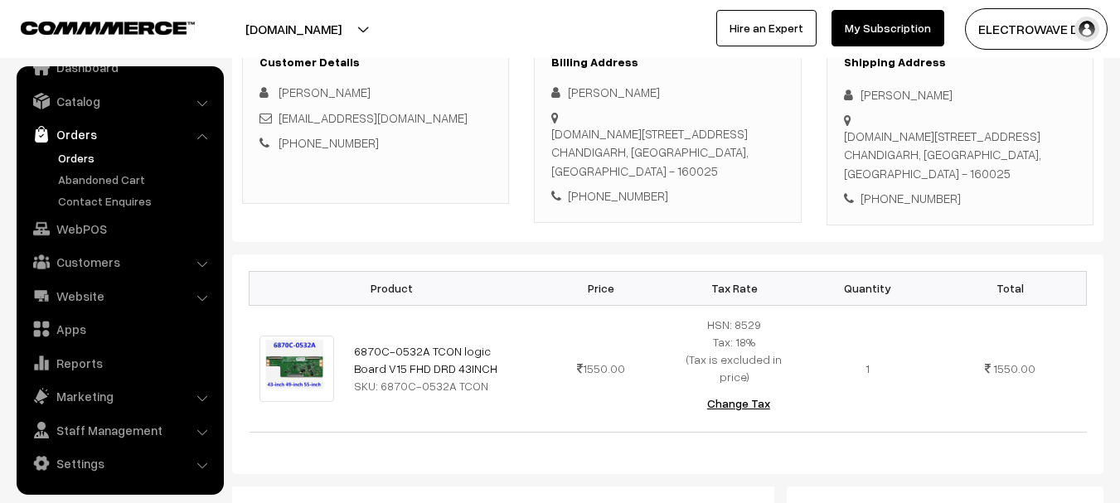
scroll to position [166, 0]
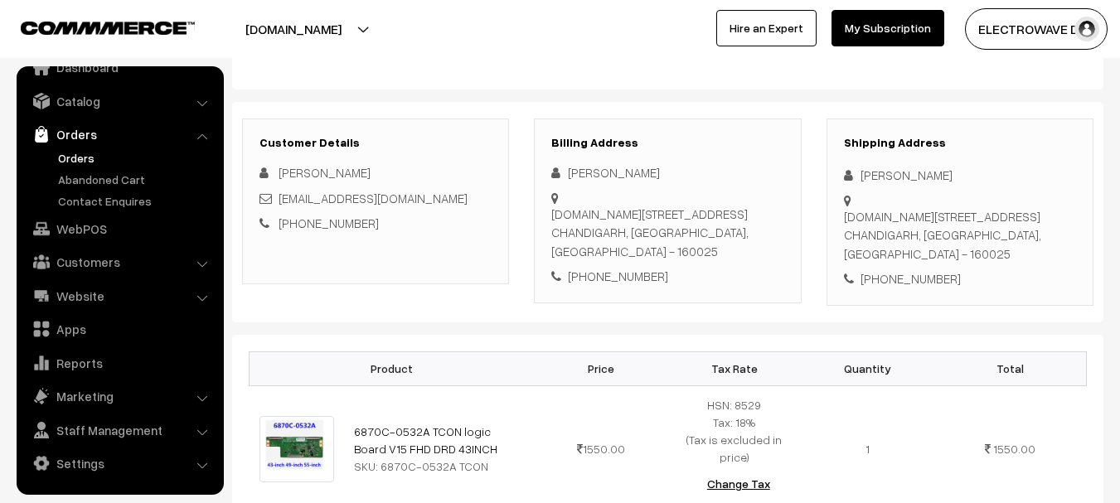
click at [926, 269] on div "[PHONE_NUMBER]" at bounding box center [960, 278] width 232 height 19
drag, startPoint x: 926, startPoint y: 250, endPoint x: 851, endPoint y: 293, distance: 86.9
click at [924, 269] on div "[PHONE_NUMBER]" at bounding box center [960, 278] width 232 height 19
copy div "9041301675"
click at [967, 269] on div "[PHONE_NUMBER]" at bounding box center [960, 278] width 232 height 19
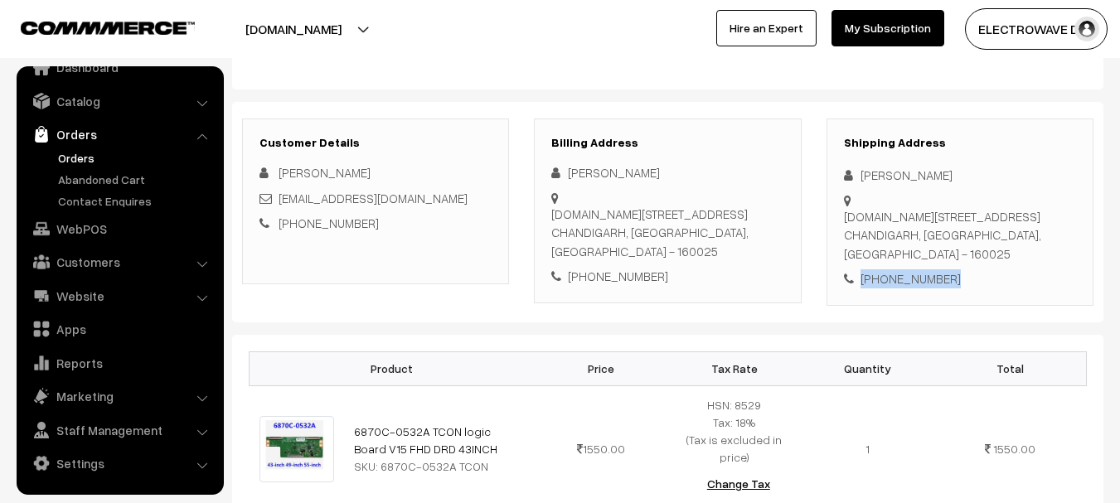
drag, startPoint x: 967, startPoint y: 245, endPoint x: 856, endPoint y: 245, distance: 111.1
click at [856, 269] on div "[PHONE_NUMBER]" at bounding box center [960, 278] width 232 height 19
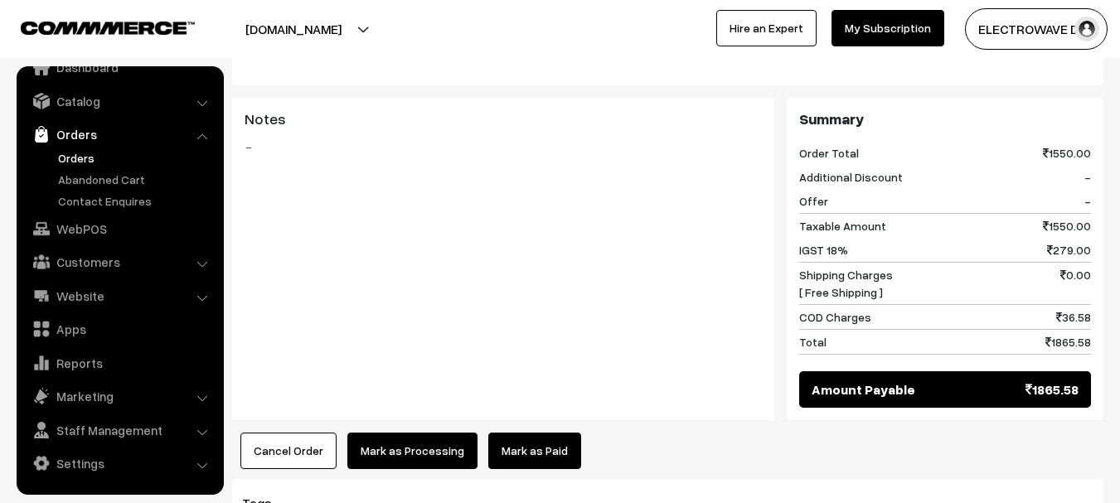
scroll to position [663, 0]
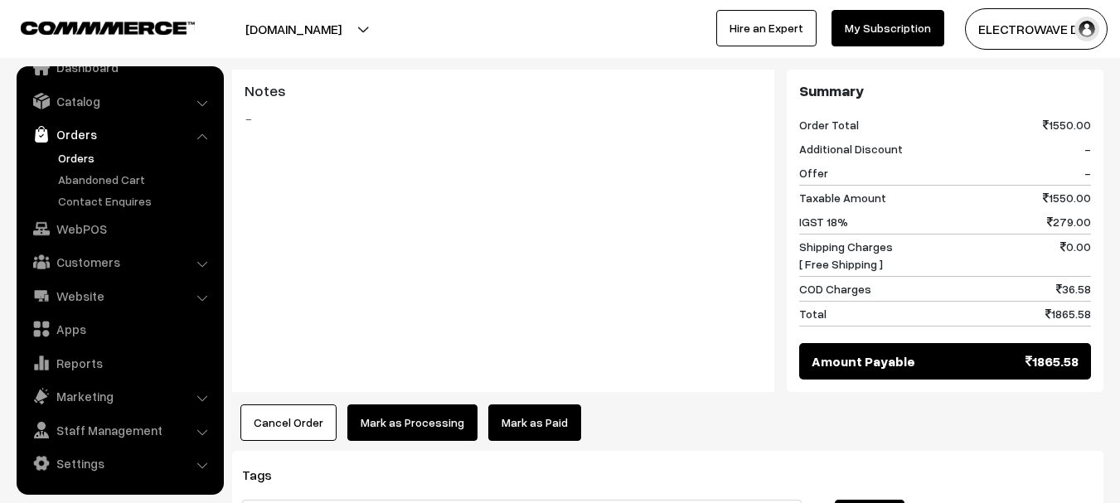
drag, startPoint x: 796, startPoint y: 266, endPoint x: 1096, endPoint y: 252, distance: 300.4
click at [1096, 252] on div "Summary Order Total 1550.00 Additional Discount - Offer - Taxable Amount 1550.0…" at bounding box center [945, 231] width 317 height 322
drag, startPoint x: 1093, startPoint y: 264, endPoint x: 781, endPoint y: 162, distance: 328.5
click at [781, 162] on div "Notes - Summary Order Total 1550.00 Additional Discount - Offer - 1550.00" at bounding box center [667, 231] width 871 height 322
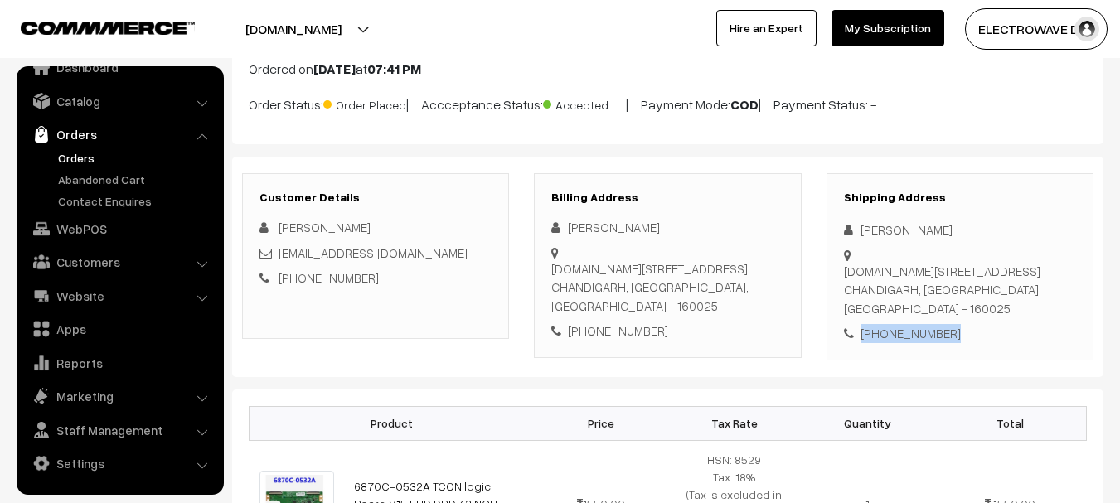
scroll to position [0, 0]
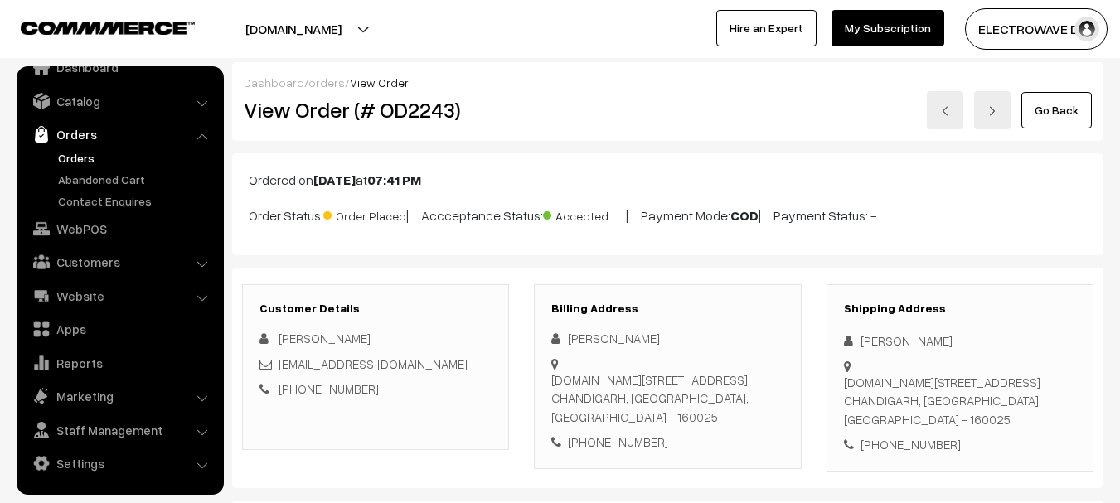
click at [429, 120] on h2 "View Order (# OD2243)" at bounding box center [377, 110] width 266 height 26
copy h2 "OD2243"
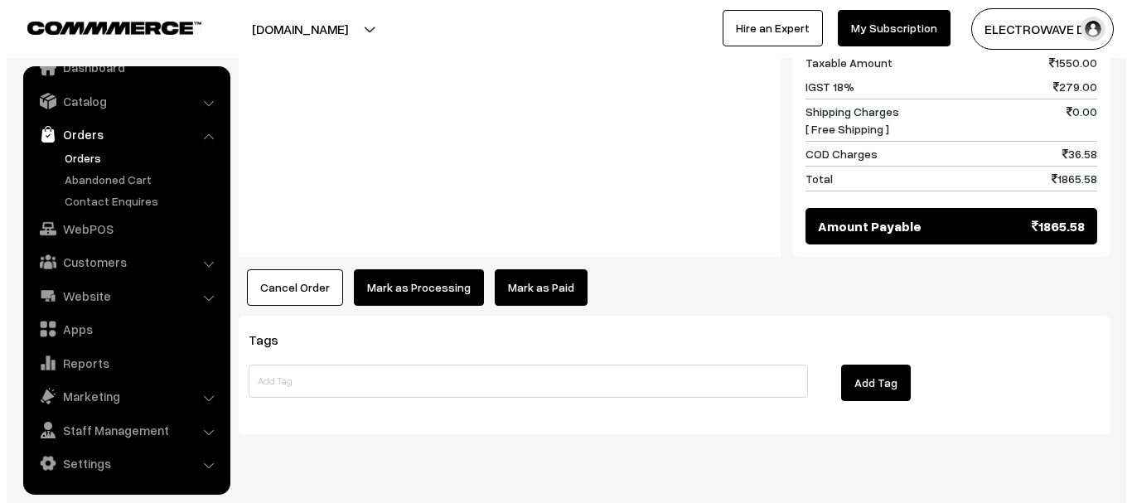
scroll to position [815, 0]
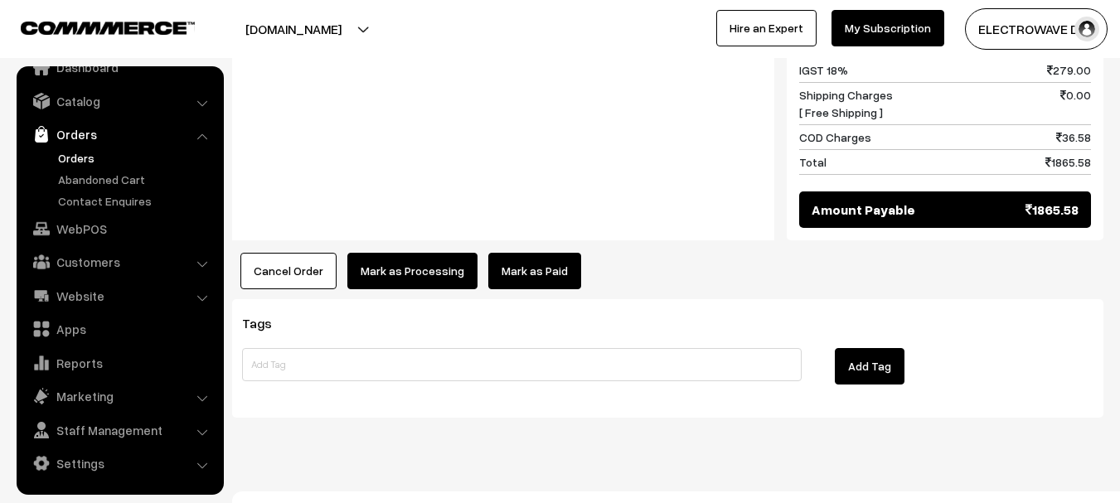
click at [382, 253] on button "Mark as Processing" at bounding box center [412, 271] width 130 height 36
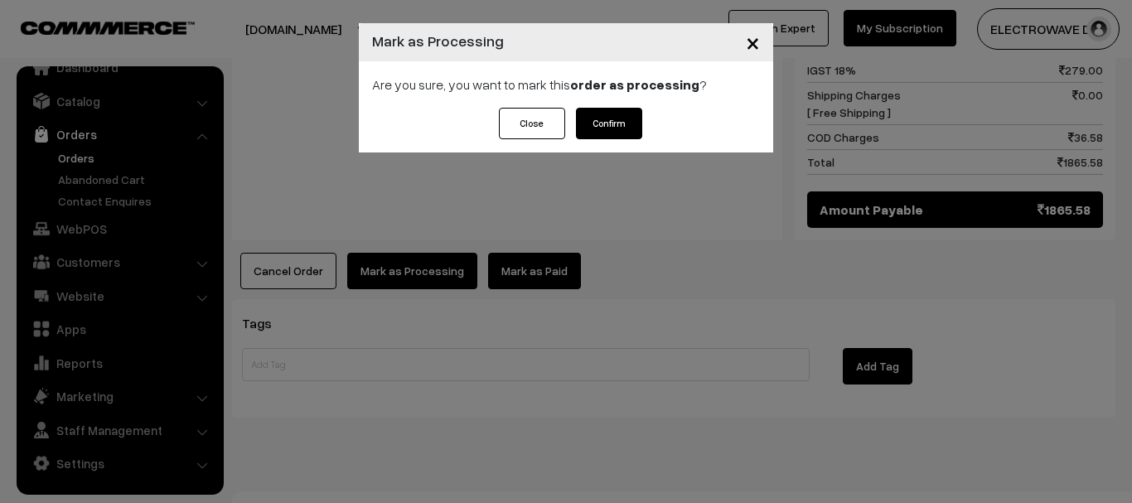
click at [592, 119] on button "Confirm" at bounding box center [609, 124] width 66 height 32
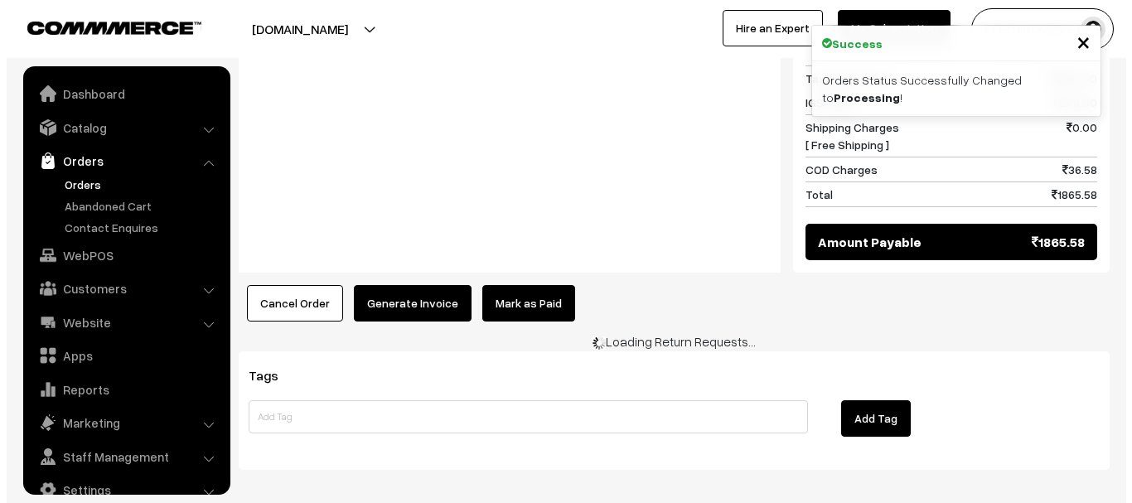
scroll to position [27, 0]
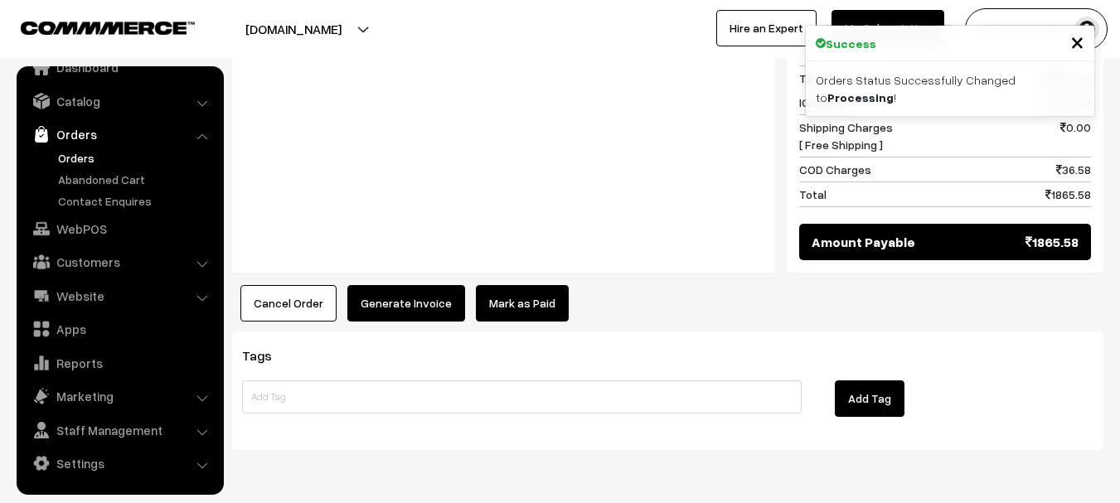
click at [391, 285] on button "Generate Invoice" at bounding box center [406, 303] width 118 height 36
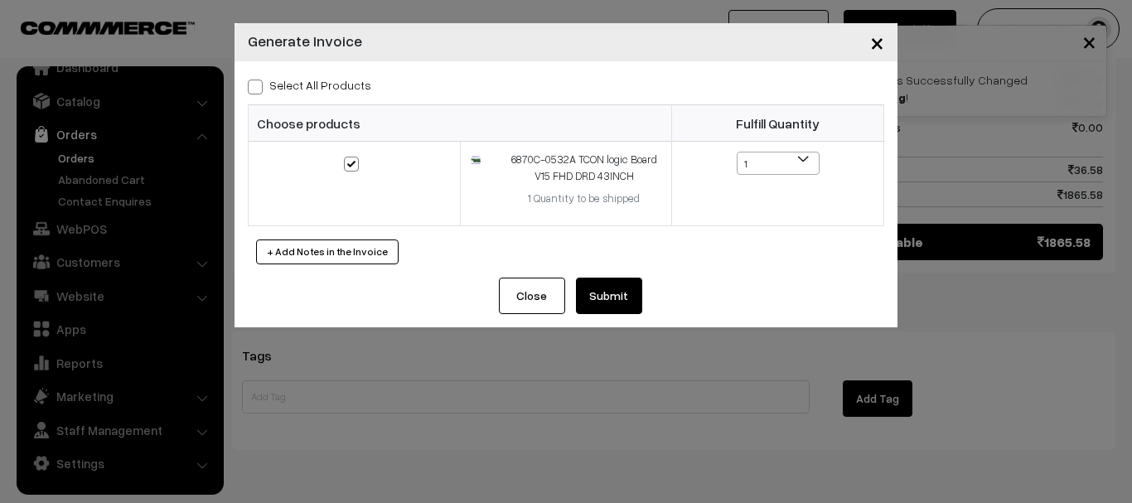
click at [604, 294] on button "Submit" at bounding box center [609, 296] width 66 height 36
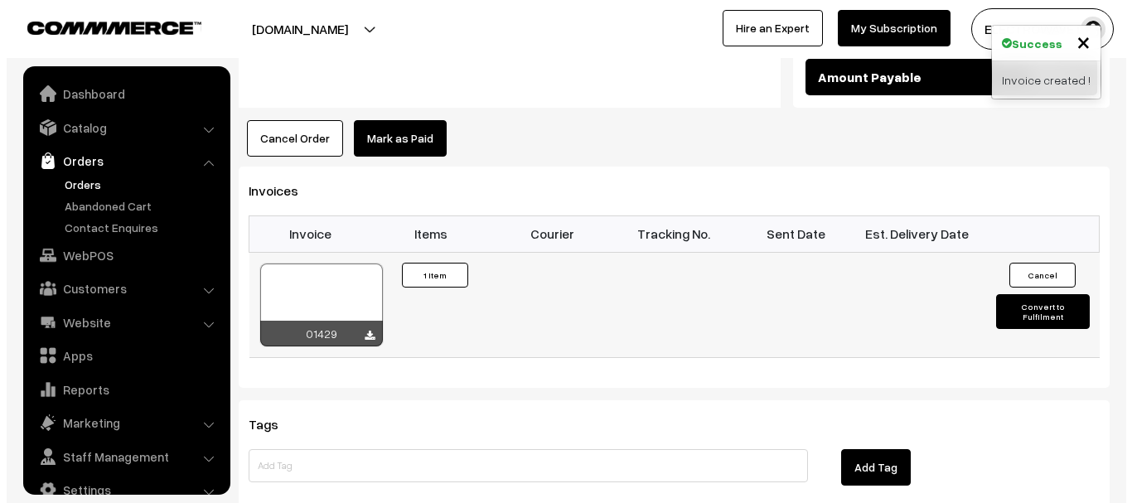
scroll to position [27, 0]
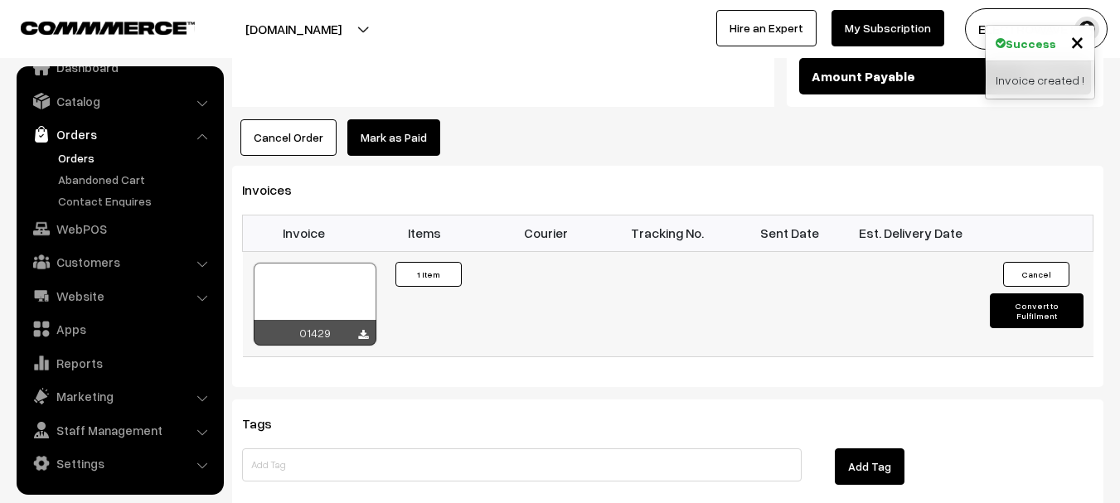
click at [1013, 295] on button "Convert to Fulfilment" at bounding box center [1037, 310] width 94 height 35
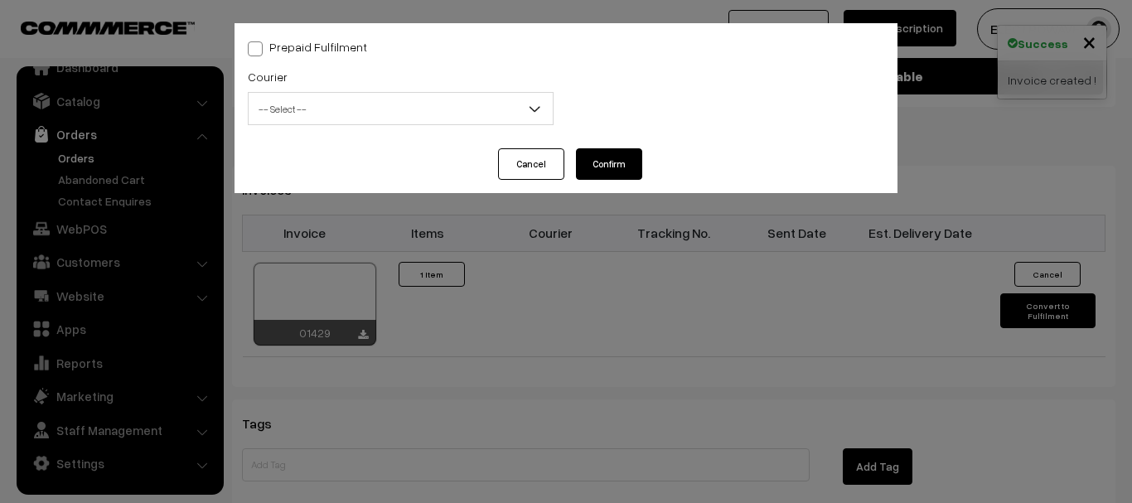
click at [288, 108] on span "-- Select --" at bounding box center [401, 109] width 304 height 29
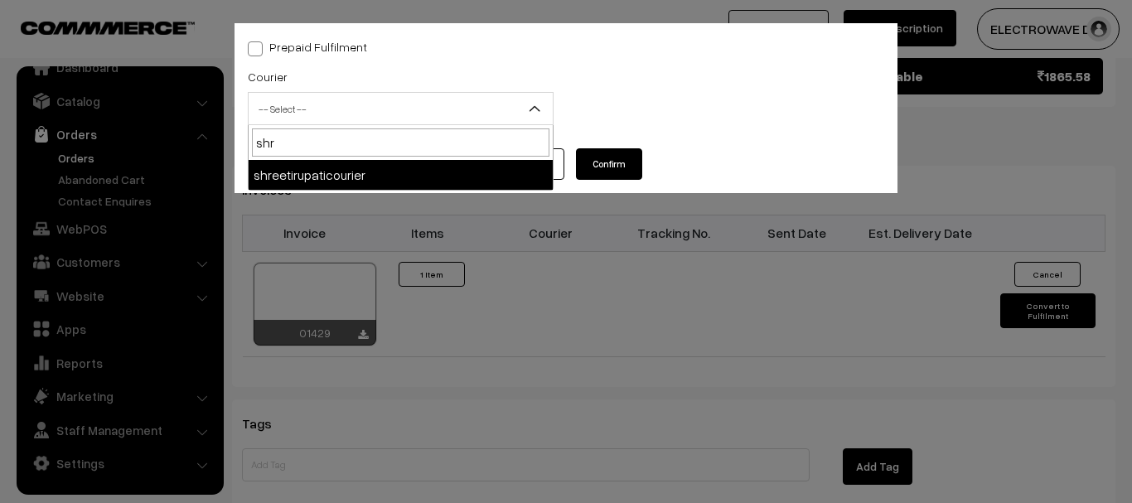
drag, startPoint x: 298, startPoint y: 135, endPoint x: 225, endPoint y: 136, distance: 73.8
type input "de"
select select "4"
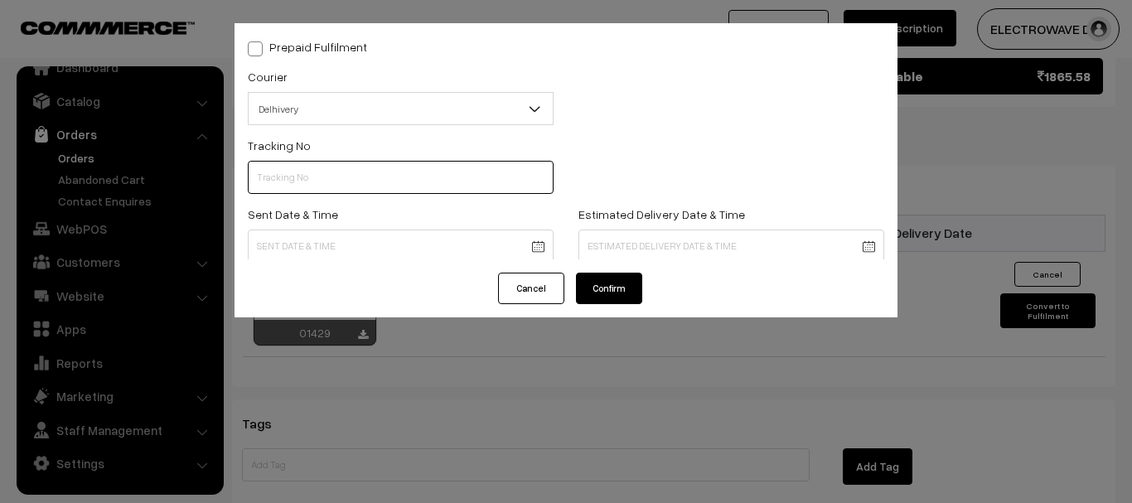
click at [293, 179] on input "text" at bounding box center [401, 177] width 306 height 33
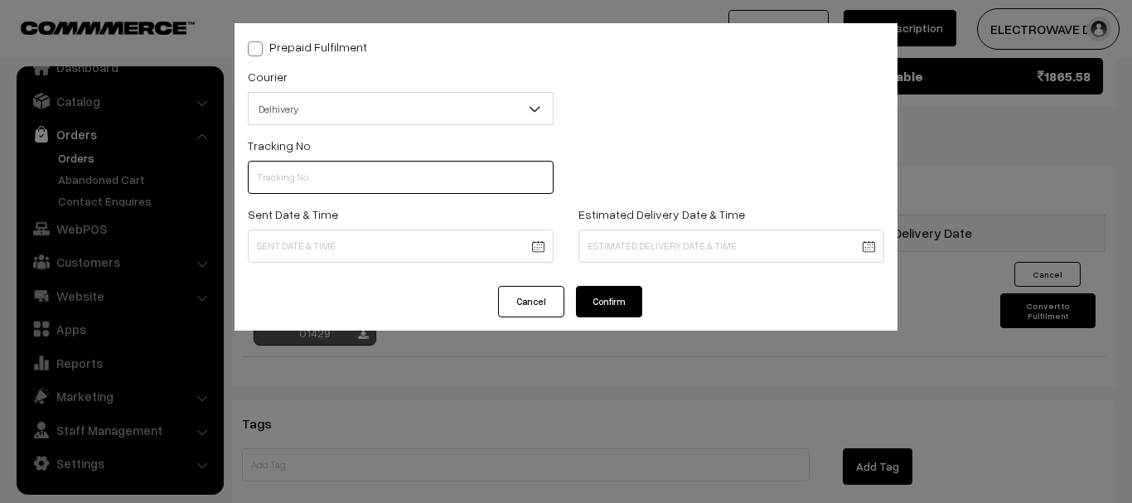
paste input "22679033743591"
type input "22679033743591"
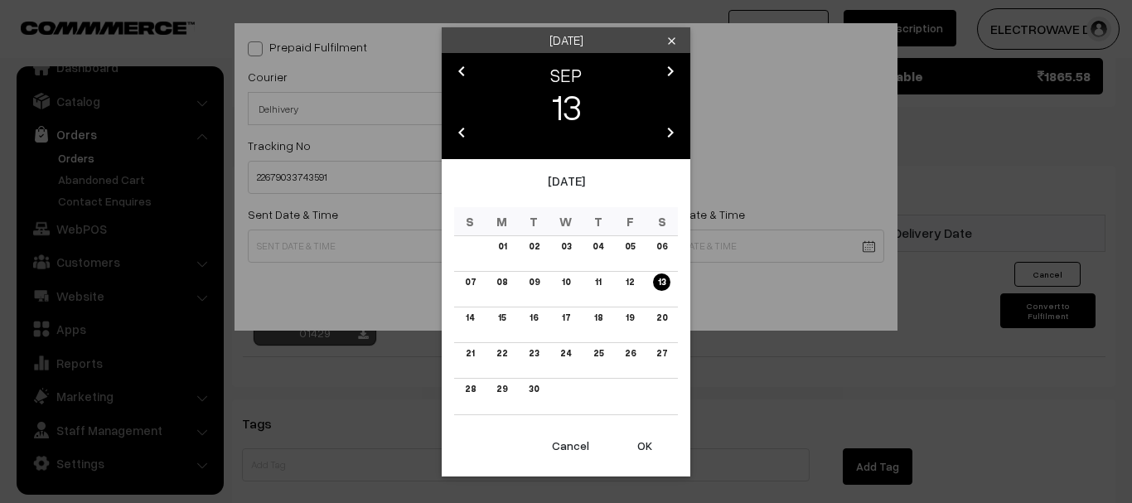
click at [647, 449] on button "OK" at bounding box center [645, 446] width 66 height 36
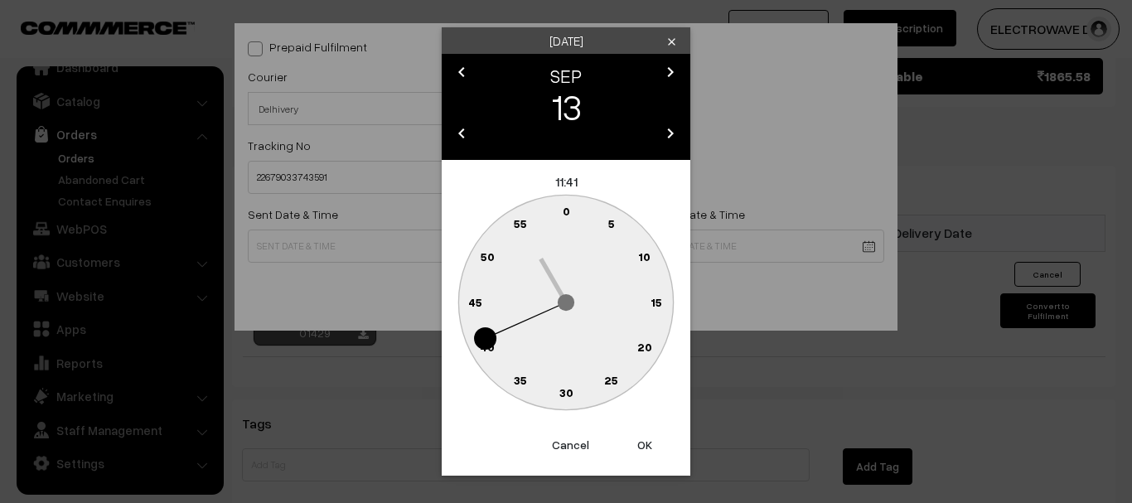
drag, startPoint x: 647, startPoint y: 449, endPoint x: 630, endPoint y: 325, distance: 125.6
click at [646, 449] on button "OK" at bounding box center [645, 445] width 66 height 36
type input "13-09-2025 11:41"
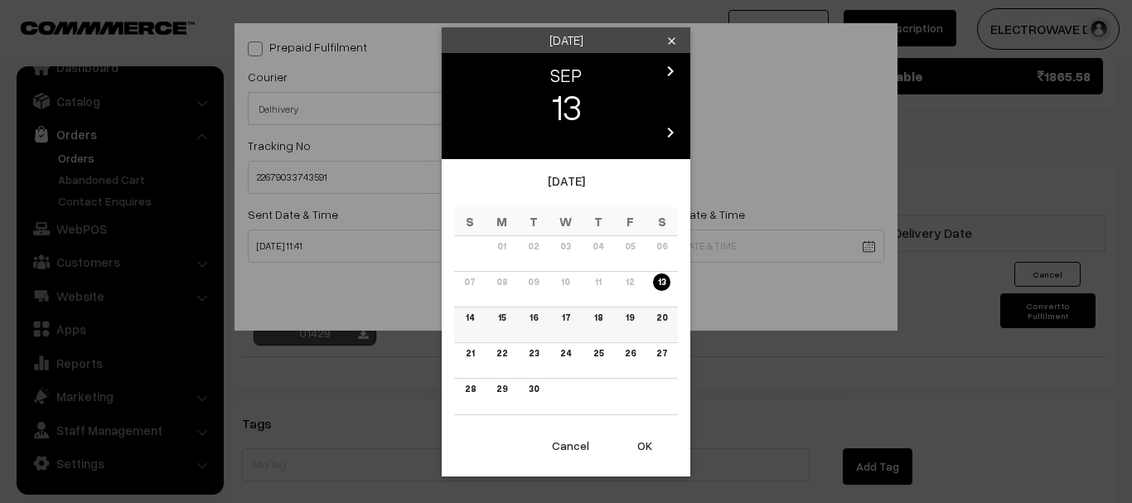
click at [600, 310] on link "18" at bounding box center [598, 317] width 18 height 17
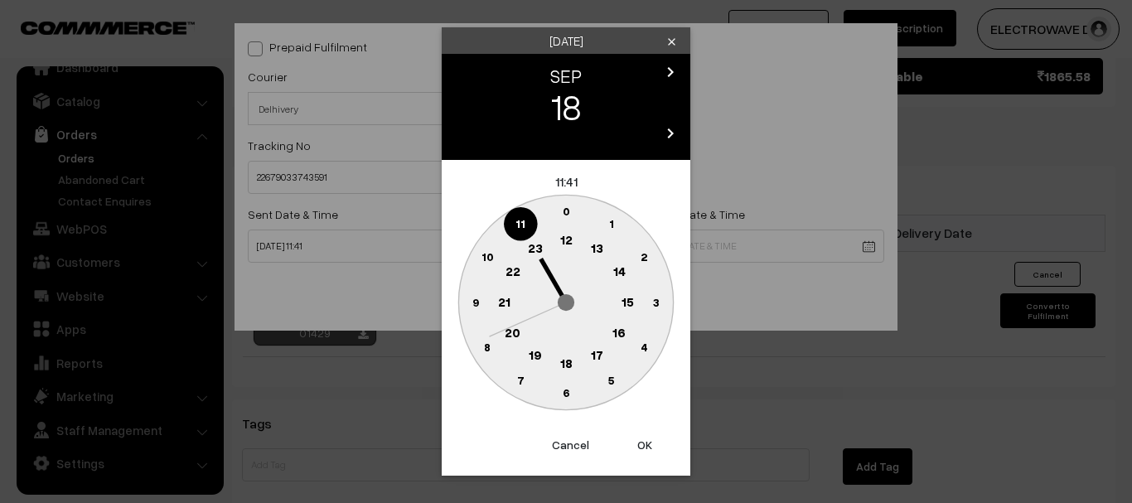
click at [639, 443] on button "OK" at bounding box center [645, 445] width 66 height 36
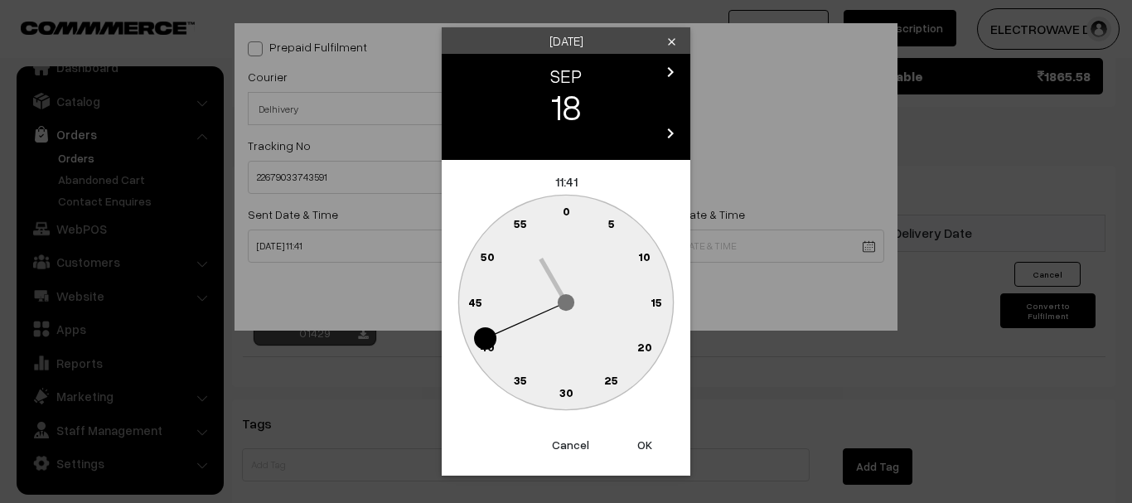
click at [639, 443] on button "OK" at bounding box center [645, 445] width 66 height 36
type input "18-09-2025 11:41"
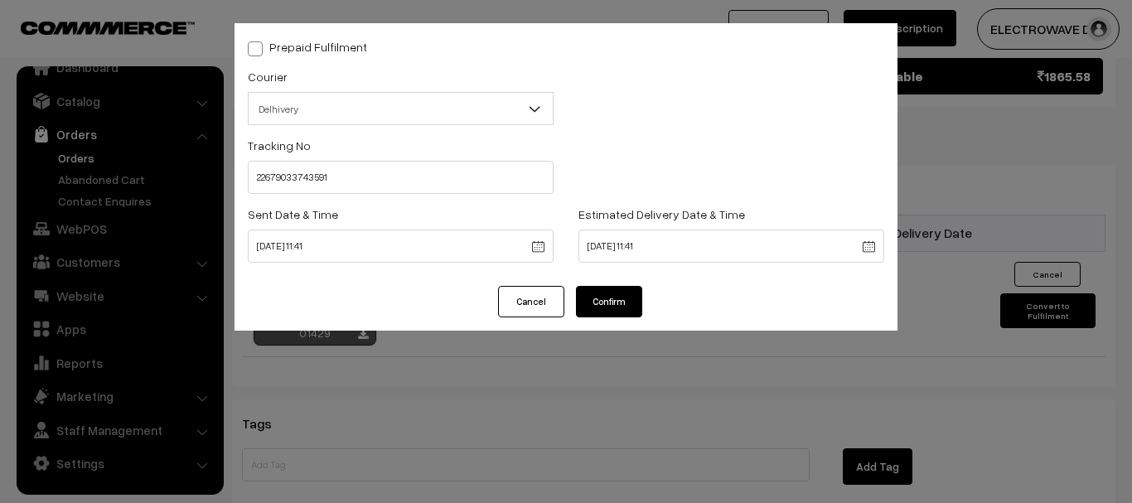
click at [590, 298] on button "Confirm" at bounding box center [609, 302] width 66 height 32
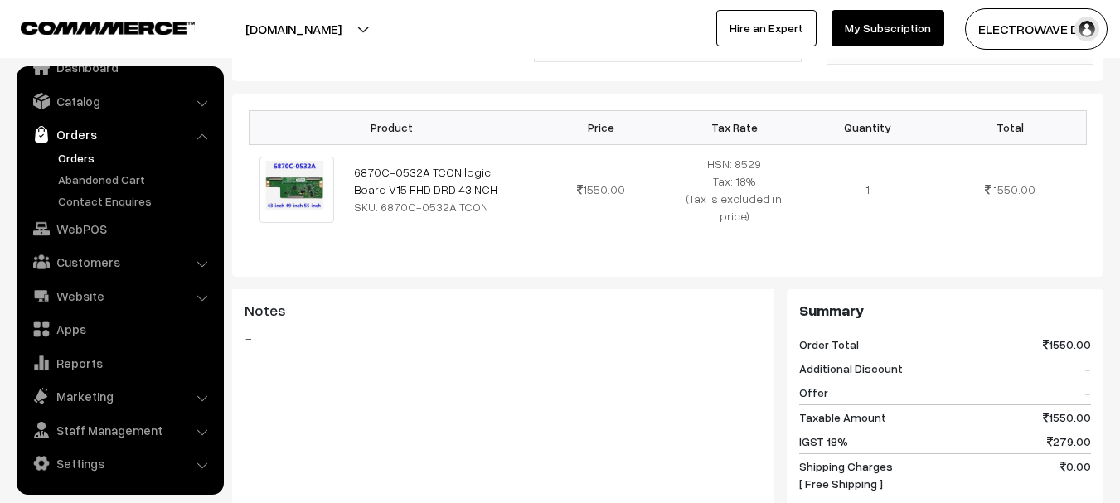
scroll to position [166, 0]
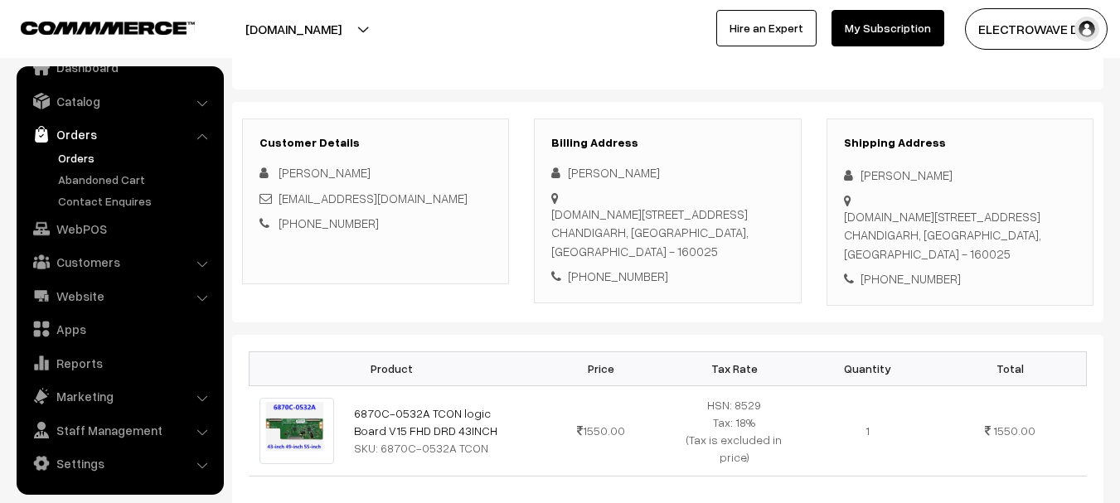
click at [919, 269] on div "+91 9041301675" at bounding box center [960, 278] width 232 height 19
copy div "9041301675"
click at [68, 161] on link "Orders" at bounding box center [136, 157] width 164 height 17
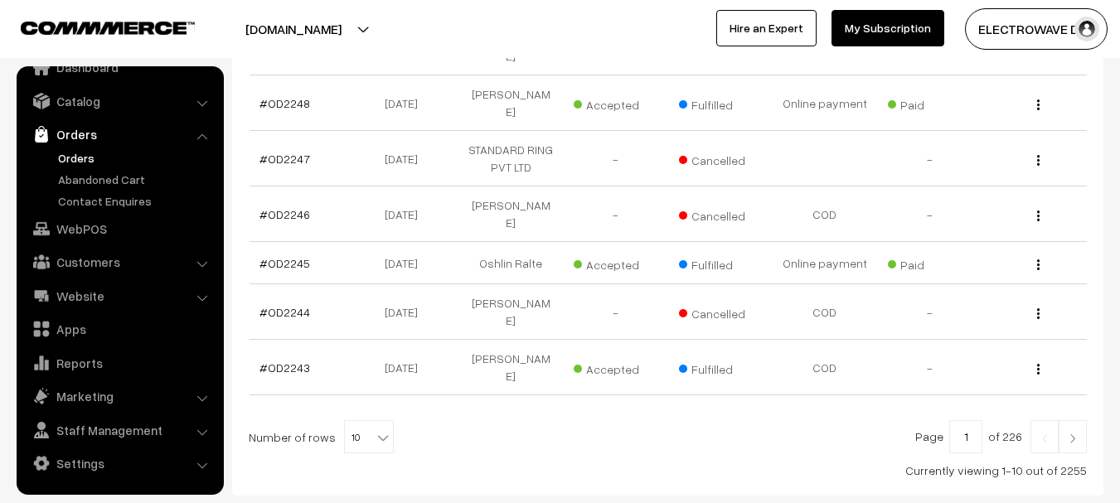
scroll to position [565, 0]
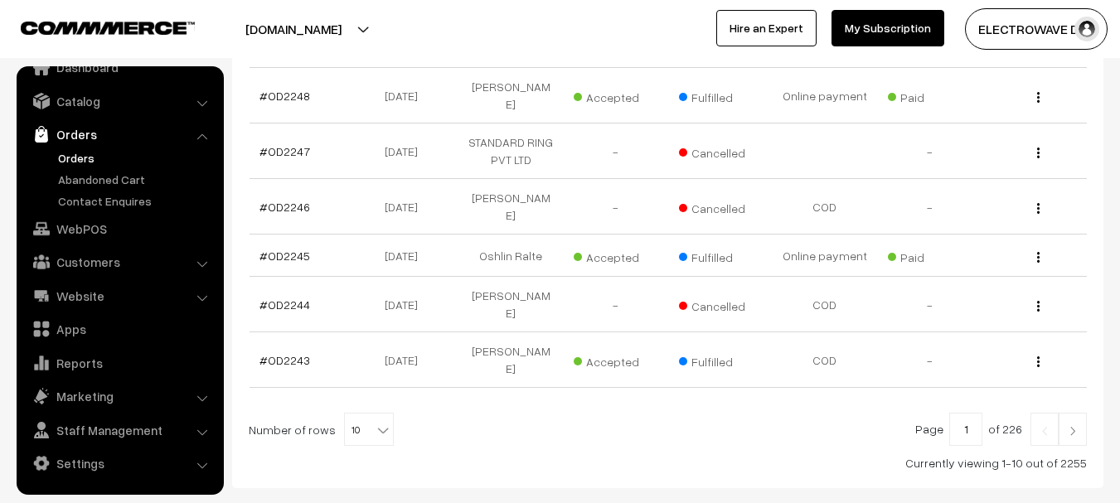
click at [1072, 413] on link at bounding box center [1073, 429] width 28 height 33
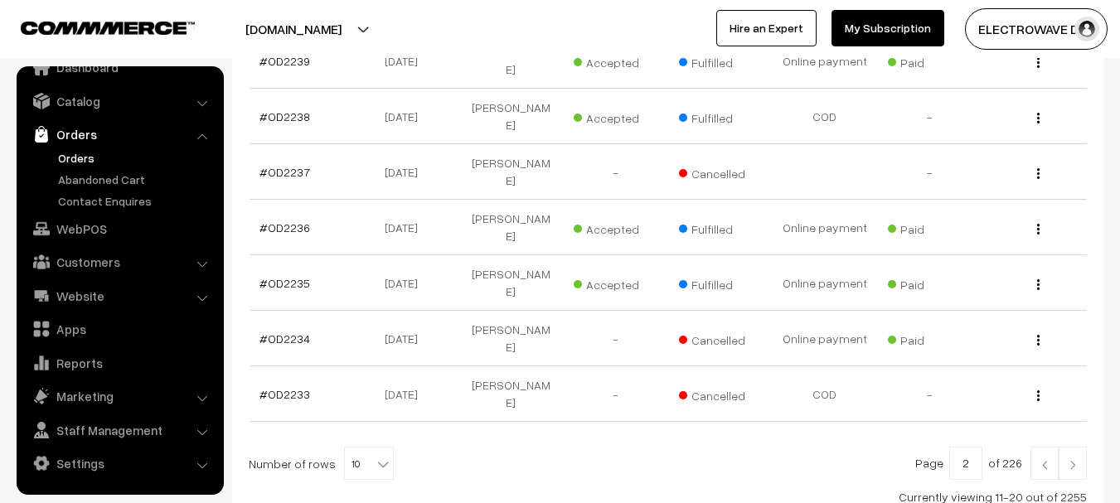
scroll to position [531, 0]
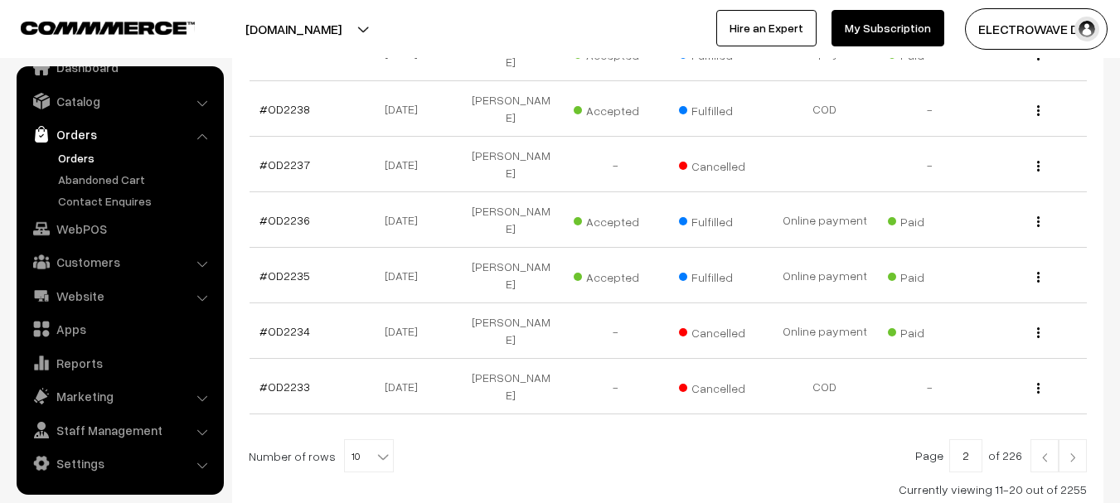
click at [1036, 439] on link at bounding box center [1044, 455] width 28 height 33
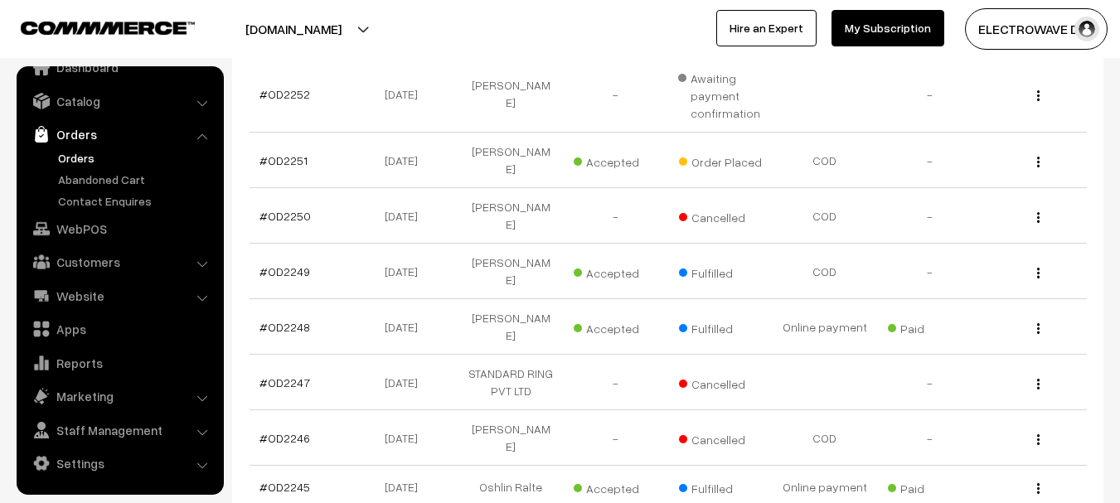
scroll to position [415, 0]
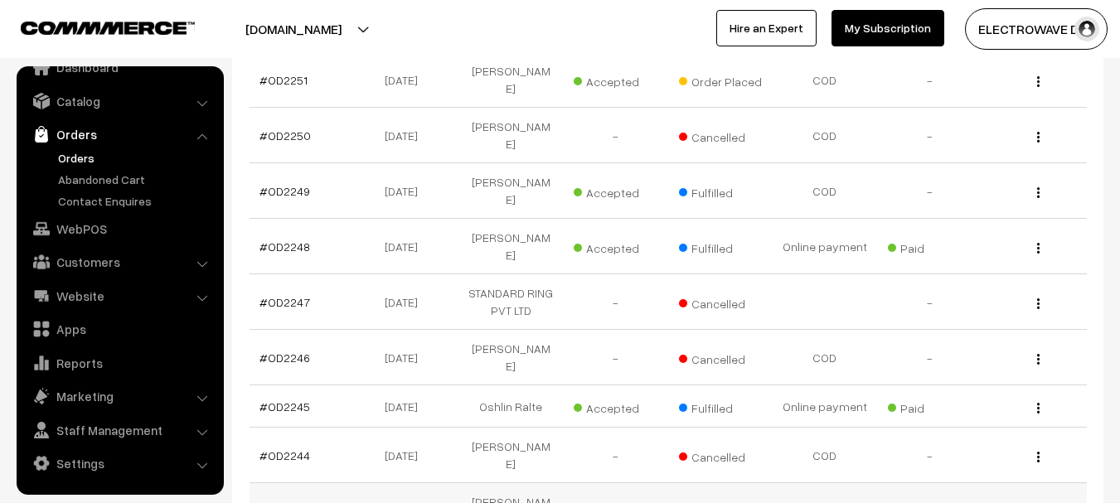
click at [305, 502] on link "#OD2243" at bounding box center [284, 511] width 51 height 14
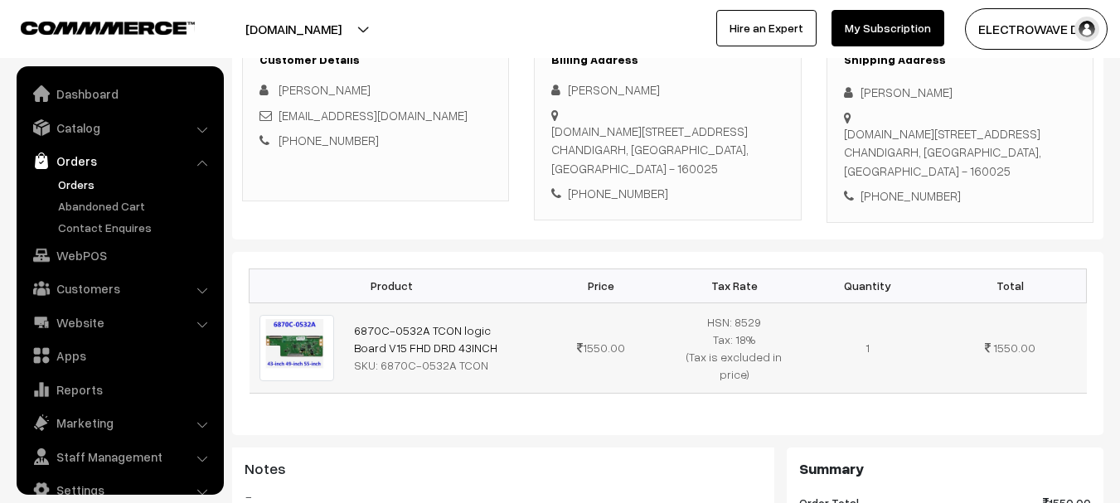
scroll to position [27, 0]
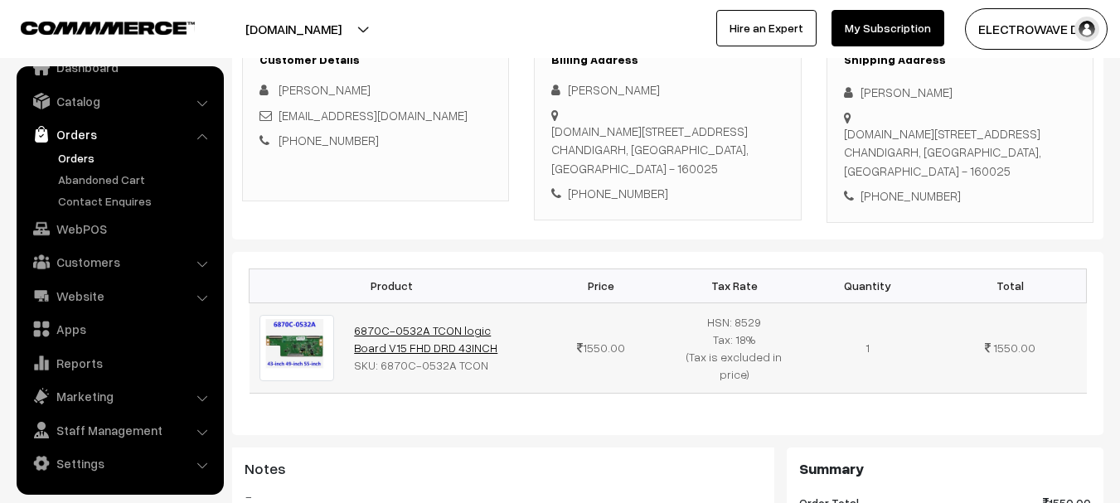
click at [404, 324] on link "6870C-0532A TCON logic Board V15 FHD DRD 43INCH" at bounding box center [425, 339] width 143 height 32
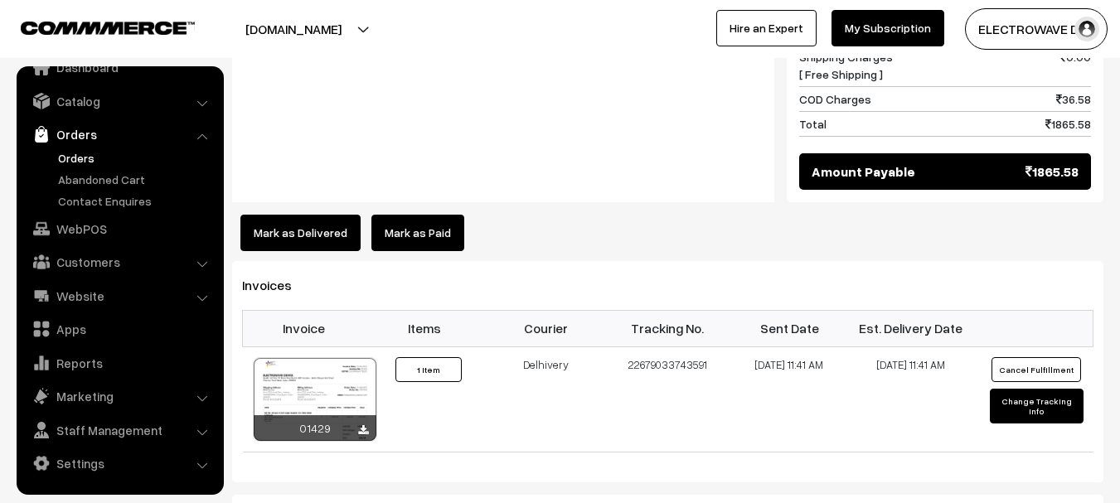
scroll to position [861, 0]
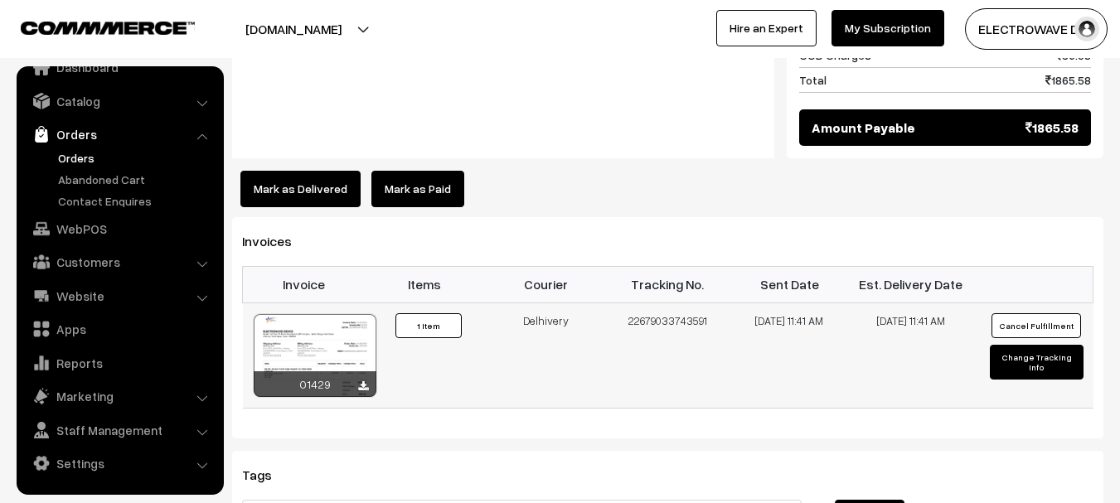
click at [333, 327] on div at bounding box center [315, 355] width 123 height 83
click at [80, 153] on link "Orders" at bounding box center [136, 157] width 164 height 17
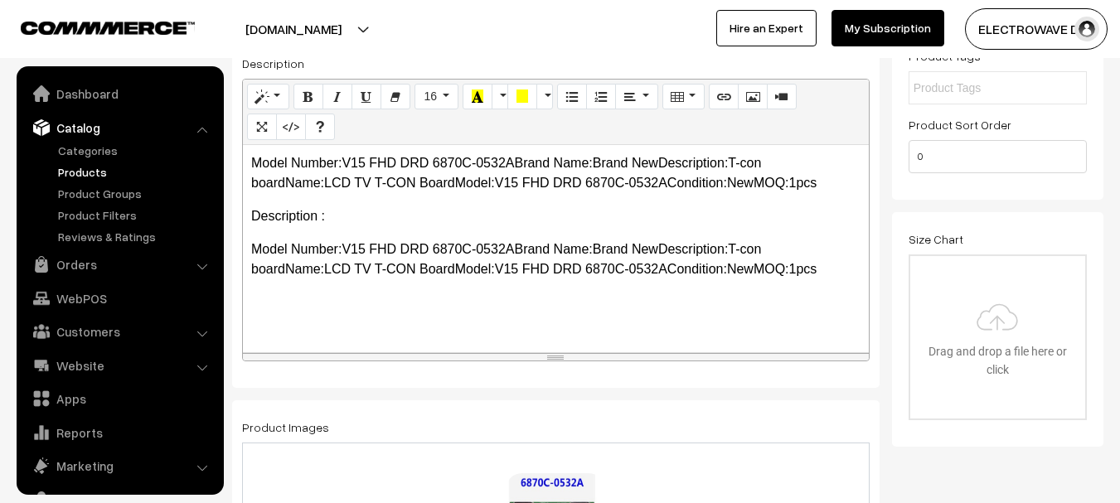
scroll to position [46, 0]
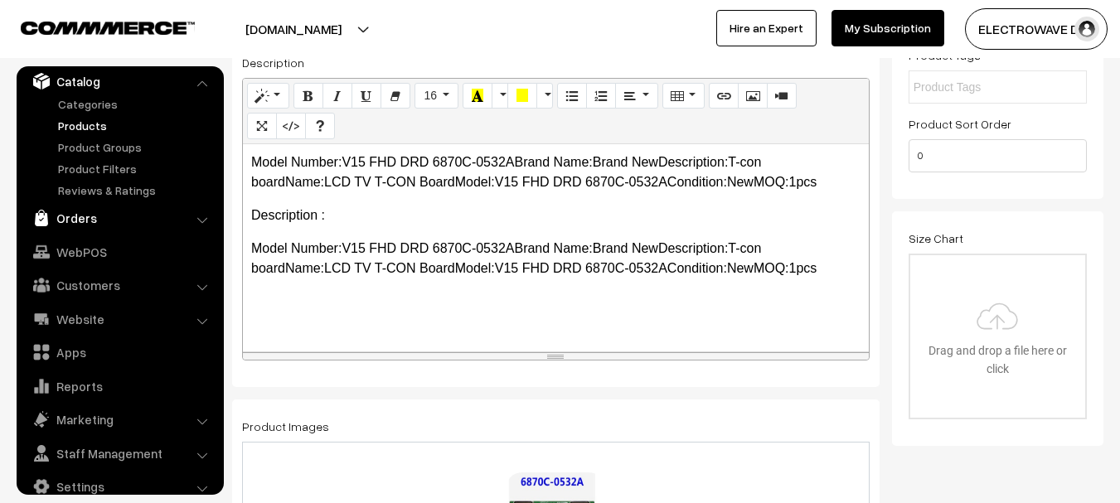
click at [85, 219] on link "Orders" at bounding box center [119, 218] width 197 height 30
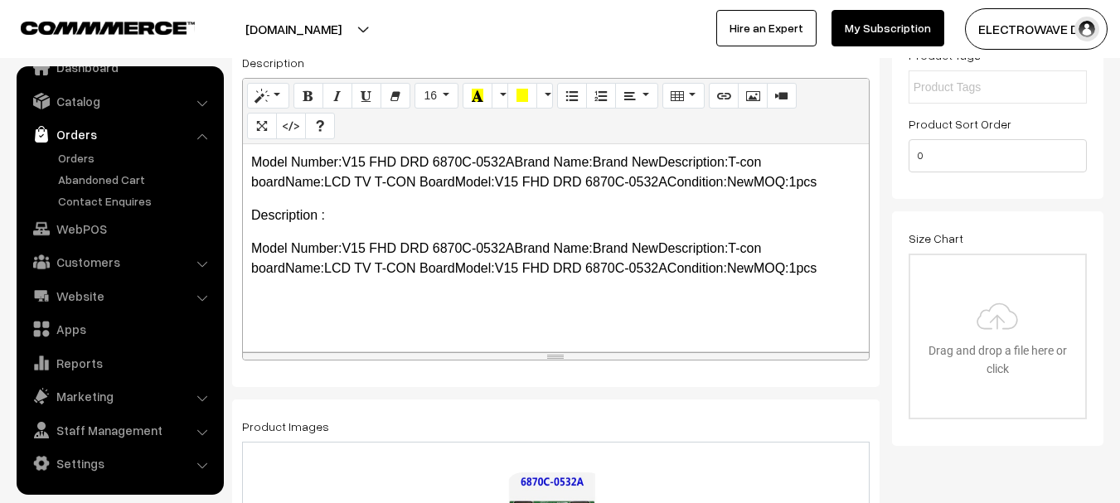
scroll to position [27, 0]
click at [78, 155] on link "Orders" at bounding box center [136, 157] width 164 height 17
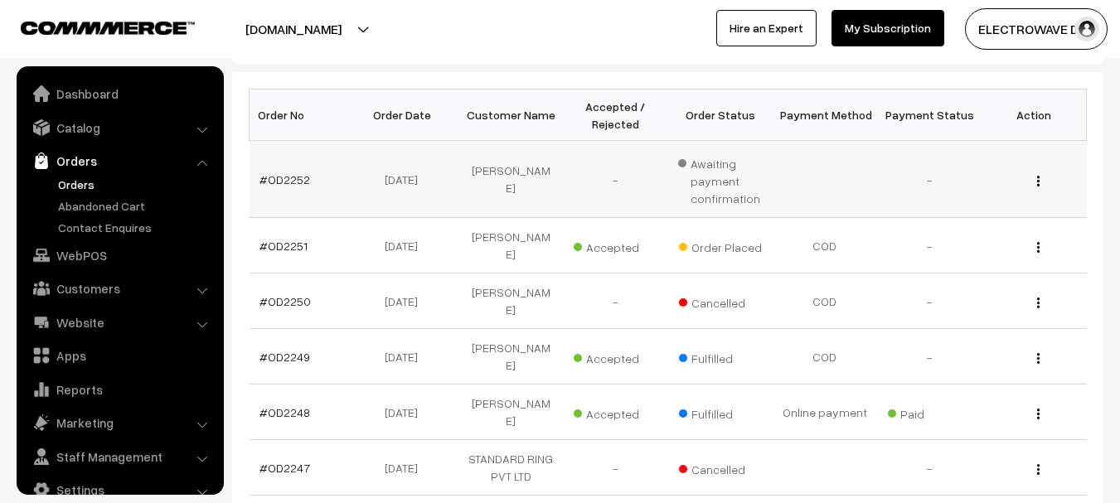
scroll to position [27, 0]
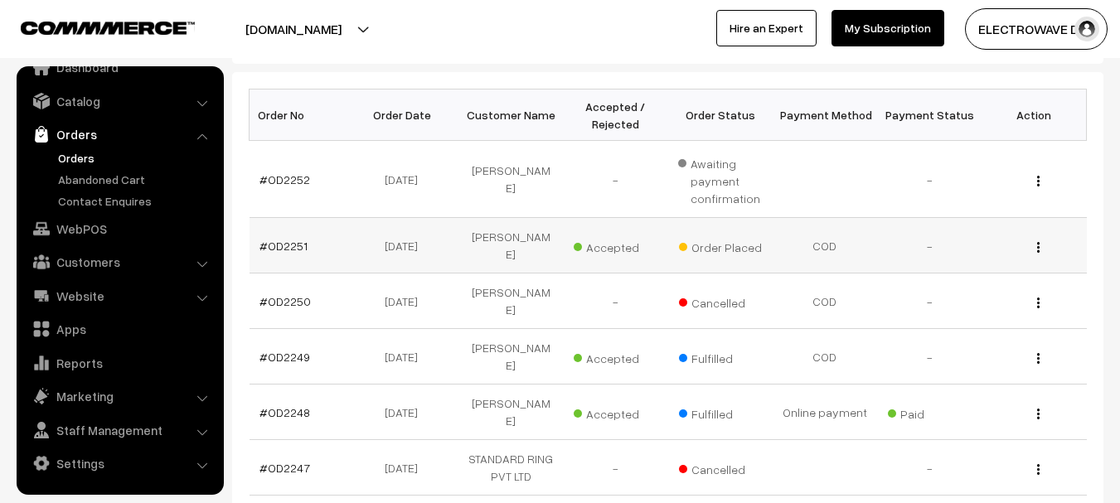
click at [288, 247] on td "#OD2251" at bounding box center [302, 246] width 104 height 56
click at [291, 240] on link "#OD2251" at bounding box center [283, 246] width 48 height 14
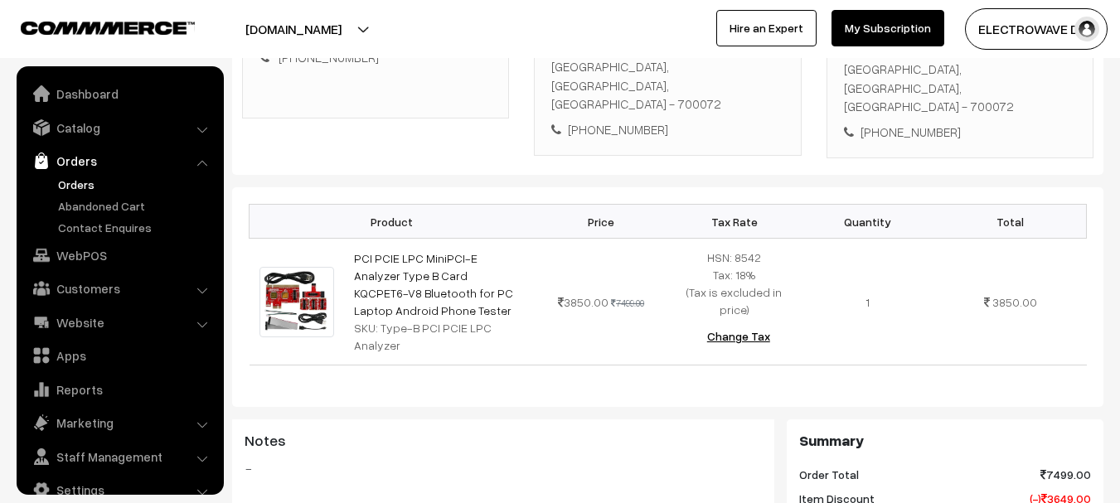
scroll to position [27, 0]
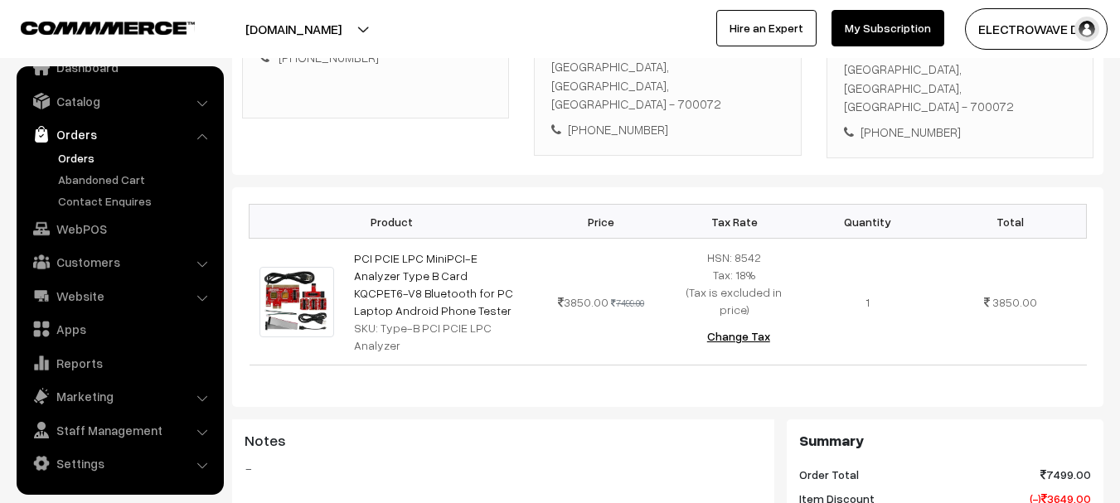
click at [989, 123] on div "[PHONE_NUMBER]" at bounding box center [960, 132] width 232 height 19
click at [944, 123] on div "[PHONE_NUMBER]" at bounding box center [960, 132] width 232 height 19
click at [933, 123] on div "[PHONE_NUMBER]" at bounding box center [960, 132] width 232 height 19
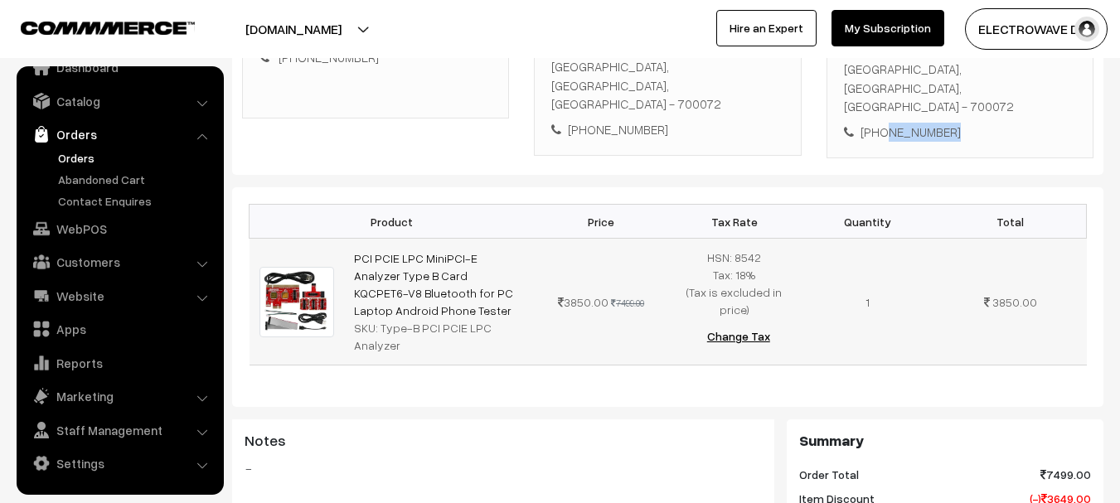
copy div "7779994465"
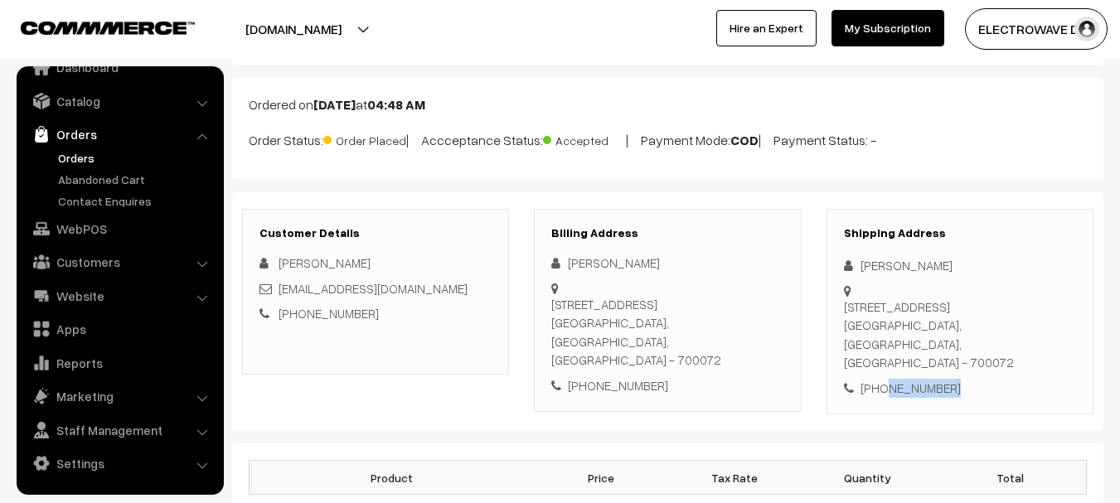
scroll to position [83, 0]
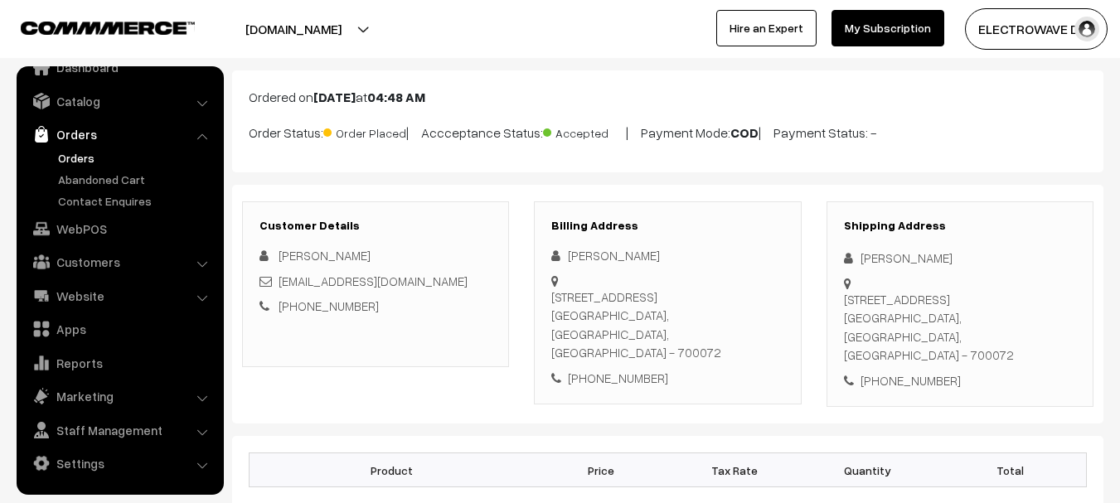
click at [528, 392] on div "Customer Details [PERSON_NAME] [EMAIL_ADDRESS][DOMAIN_NAME] [PHONE_NUMBER] Bill…" at bounding box center [667, 305] width 871 height 240
click at [526, 395] on div "Customer Details [PERSON_NAME] [EMAIL_ADDRESS][DOMAIN_NAME] [PHONE_NUMBER] Bill…" at bounding box center [667, 305] width 871 height 240
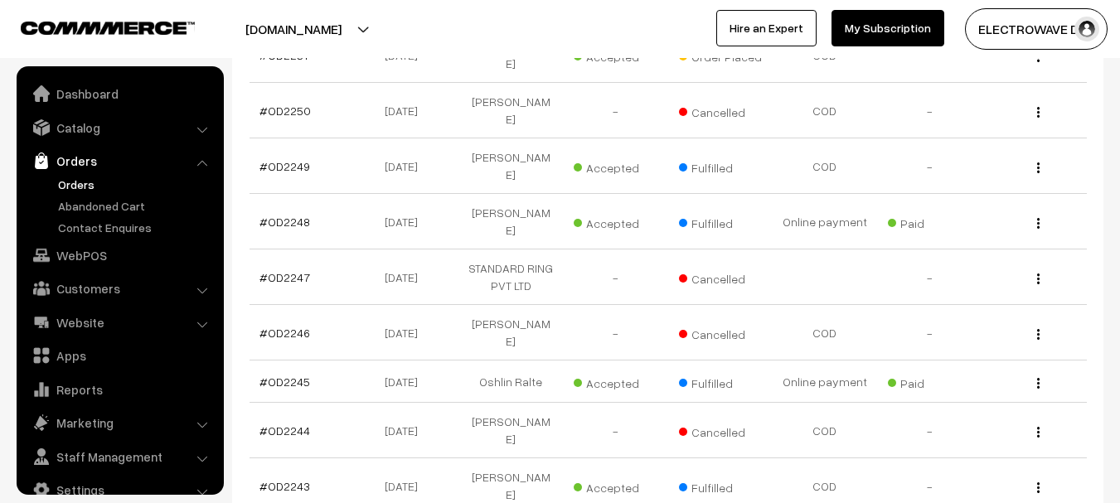
scroll to position [27, 0]
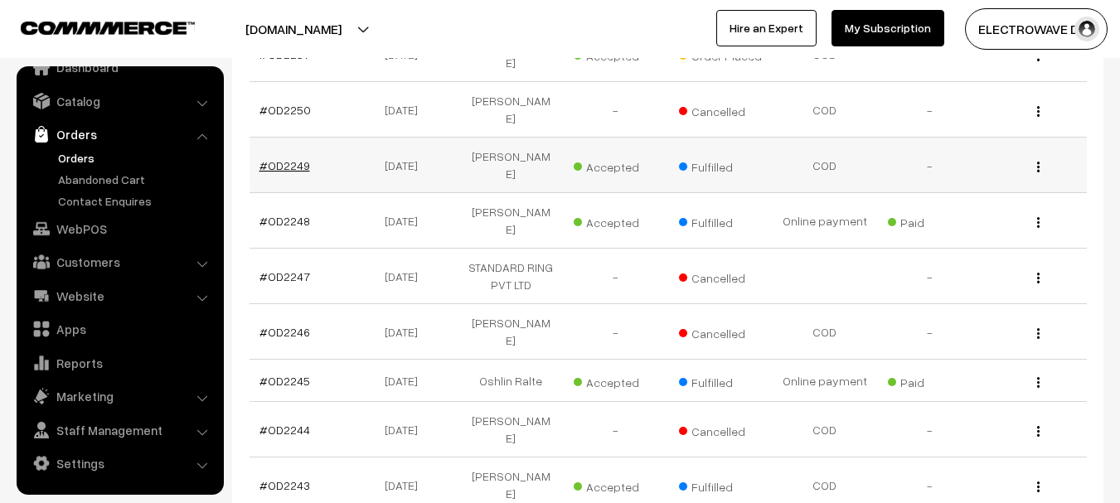
click at [295, 158] on link "#OD2249" at bounding box center [284, 165] width 51 height 14
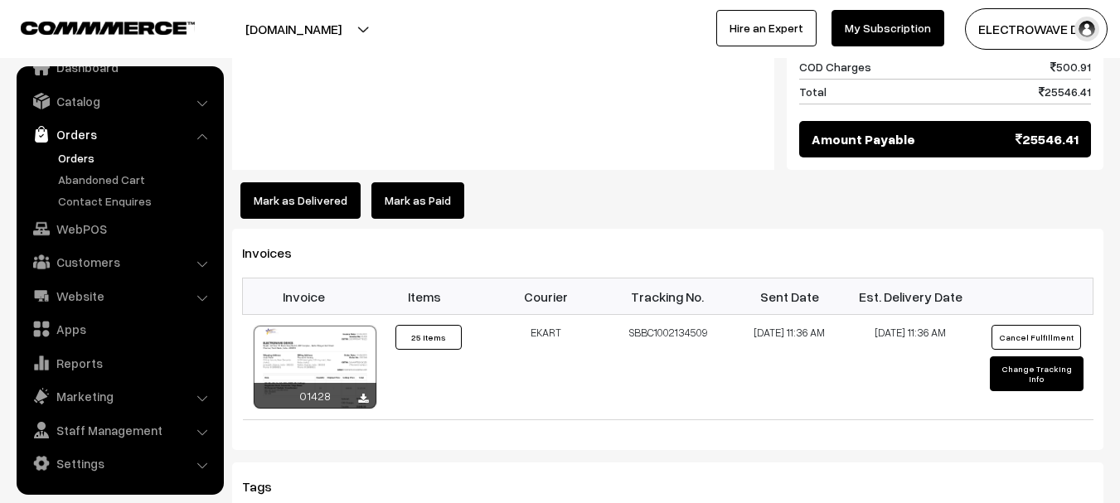
scroll to position [1020, 0]
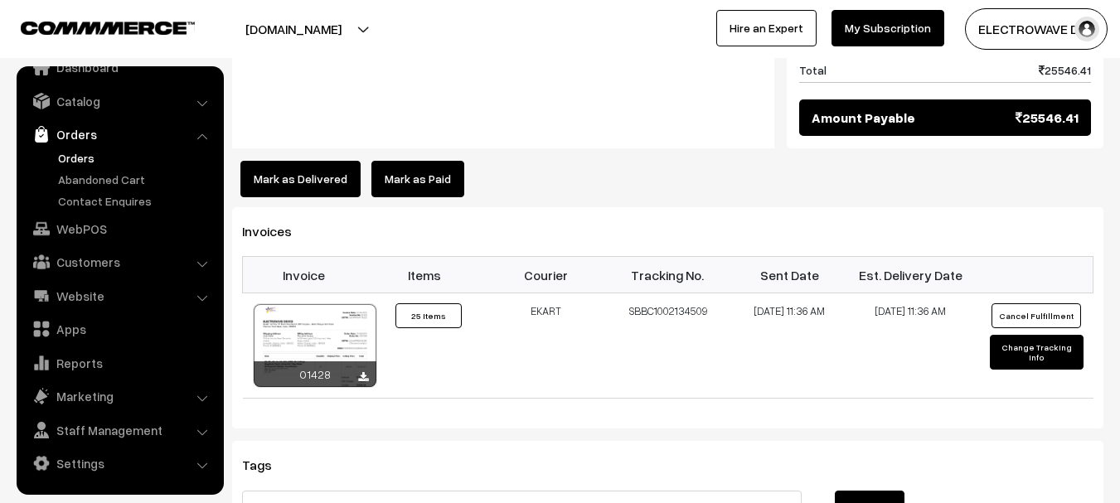
click at [342, 304] on div at bounding box center [315, 345] width 123 height 83
click at [75, 158] on link "Orders" at bounding box center [136, 157] width 164 height 17
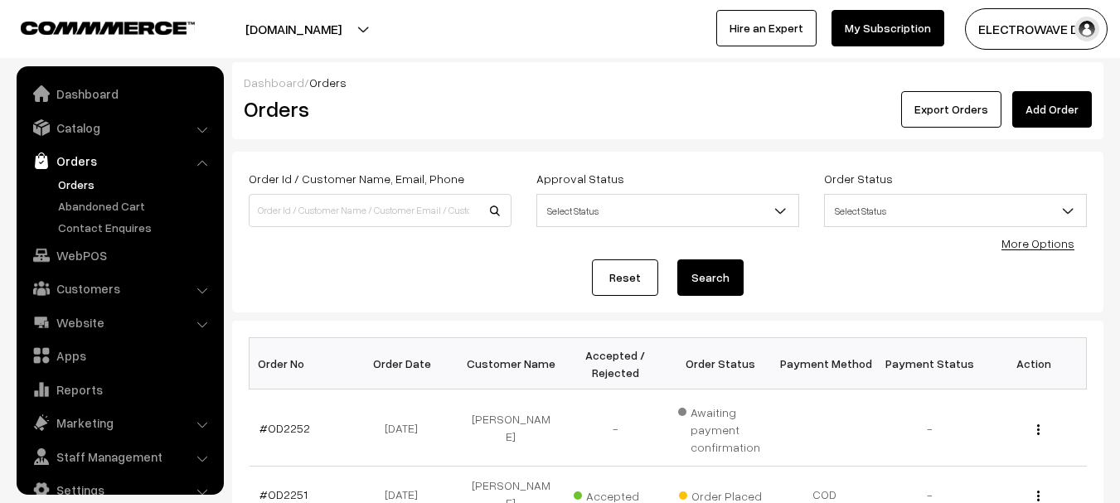
scroll to position [27, 0]
